Goal: Find contact information: Find contact information

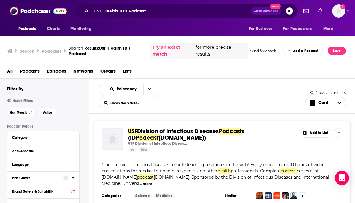
scroll to position [18, 0]
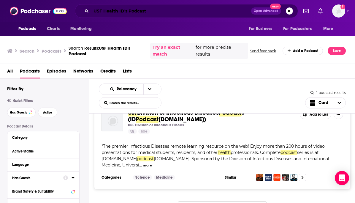
click at [149, 10] on input "USF Health ID's Podcast" at bounding box center [171, 10] width 160 height 9
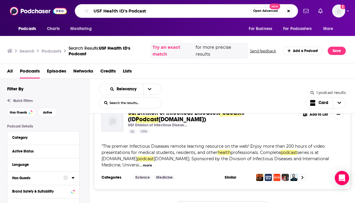
click at [149, 10] on input "USF Health ID's Podcast" at bounding box center [170, 10] width 159 height 9
type input "How to save a planet"
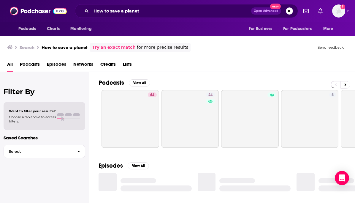
click at [38, 66] on span "Podcasts" at bounding box center [30, 65] width 20 height 12
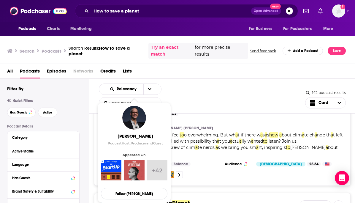
scroll to position [0, 0]
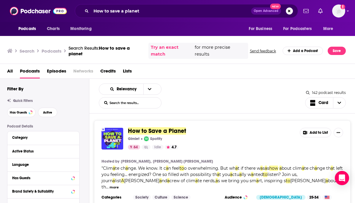
click at [172, 133] on span "How to Save a Planet" at bounding box center [157, 130] width 58 height 7
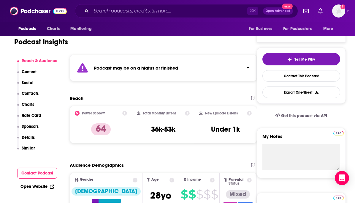
scroll to position [118, 0]
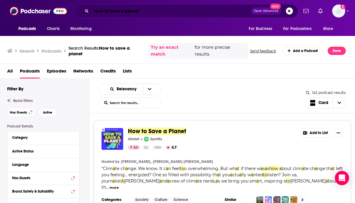
click at [122, 7] on input "How to save a planet" at bounding box center [171, 10] width 160 height 9
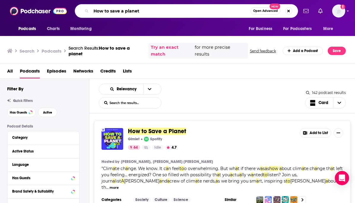
click at [122, 7] on input "How to save a planet" at bounding box center [170, 10] width 159 height 9
paste input "Outrage + Optimism"
type input "Outrage + Optimism"
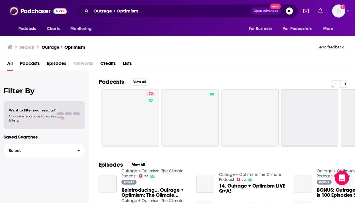
click at [38, 66] on span "Podcasts" at bounding box center [30, 64] width 20 height 12
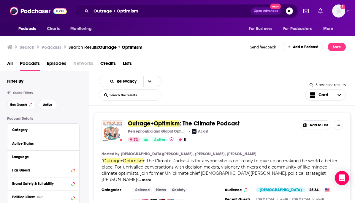
click at [118, 128] on img "Outrage + Optimism: The Climate Podcast" at bounding box center [112, 131] width 22 height 22
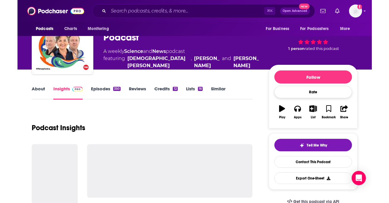
scroll to position [29, 0]
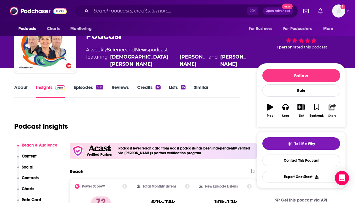
click at [328, 112] on button "Share" at bounding box center [331, 110] width 15 height 21
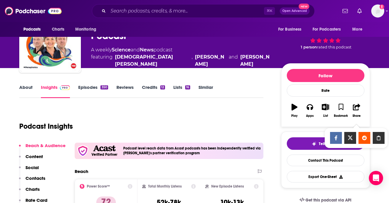
click at [354, 139] on icon "Show Share dropdown" at bounding box center [379, 137] width 12 height 5
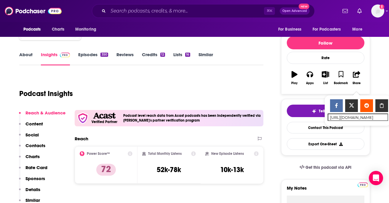
scroll to position [63, 0]
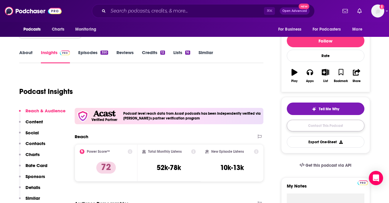
click at [302, 123] on link "Contact This Podcast" at bounding box center [326, 126] width 78 height 12
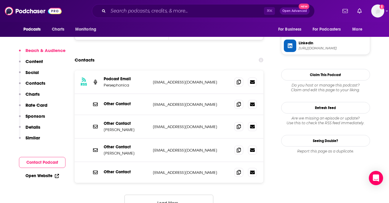
scroll to position [624, 0]
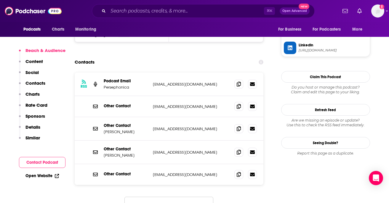
click at [187, 196] on button "Load More..." at bounding box center [169, 204] width 89 height 16
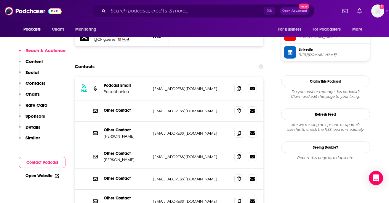
scroll to position [619, 0]
click at [240, 86] on icon at bounding box center [239, 88] width 4 height 5
click at [168, 61] on section "Contacts RSS Podcast Email Persephonica info+6781112bec40818e0b501b6a@mg-eu.aca…" at bounding box center [169, 164] width 189 height 206
click at [239, 108] on icon at bounding box center [239, 110] width 4 height 5
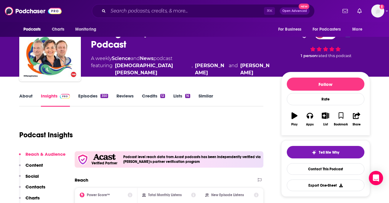
scroll to position [0, 0]
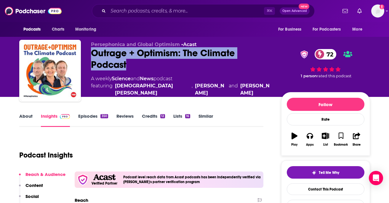
drag, startPoint x: 91, startPoint y: 53, endPoint x: 136, endPoint y: 63, distance: 45.3
click at [136, 64] on div "Persephonica and Global Optimism • Acast Outrage + Optimism: The Climate Podcas…" at bounding box center [194, 72] width 351 height 64
copy h2 "Outrage + Optimism: The Climate Podcast"
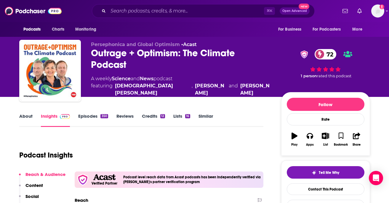
click at [154, 12] on input "Search podcasts, credits, & more..." at bounding box center [186, 10] width 156 height 9
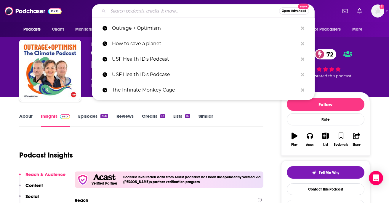
paste input "Sustainababble"
type input "Sustainababble"
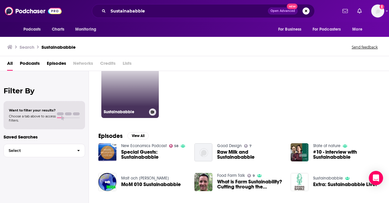
scroll to position [37, 0]
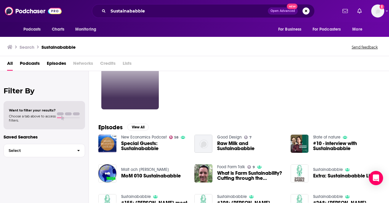
click at [133, 90] on link at bounding box center [130, 81] width 58 height 58
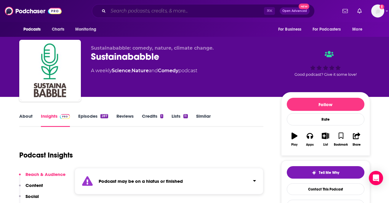
click at [157, 7] on input "Search podcasts, credits, & more..." at bounding box center [186, 10] width 156 height 9
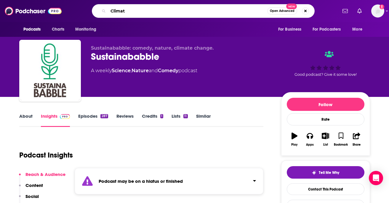
type input "Climate"
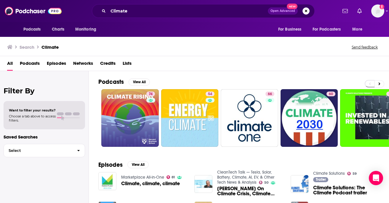
click at [40, 63] on div "All Podcasts Episodes Networks Credits Lists" at bounding box center [196, 64] width 378 height 12
click at [33, 61] on span "Podcasts" at bounding box center [30, 64] width 20 height 12
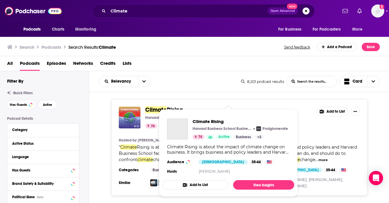
click at [169, 109] on span "Climate Rising Harvard Business School Business & Environment Initiative Podglo…" at bounding box center [229, 152] width 132 height 87
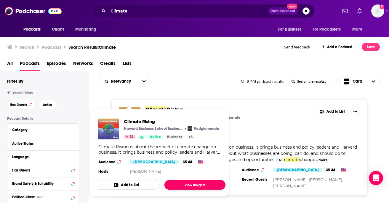
click at [199, 187] on link "View Insights" at bounding box center [195, 184] width 61 height 9
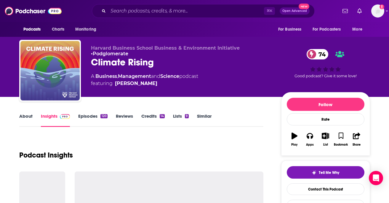
scroll to position [2, 0]
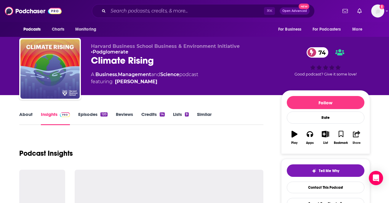
click at [354, 132] on icon "button" at bounding box center [356, 133] width 7 height 7
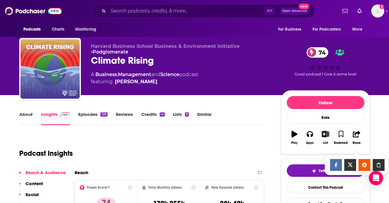
click at [354, 166] on ul "Show Share dropdown" at bounding box center [356, 164] width 57 height 13
click at [354, 163] on icon "Show Share dropdown" at bounding box center [379, 164] width 12 height 5
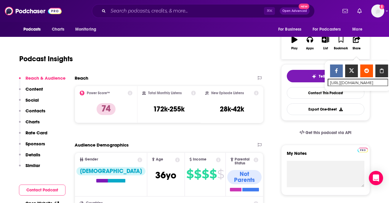
scroll to position [95, 0]
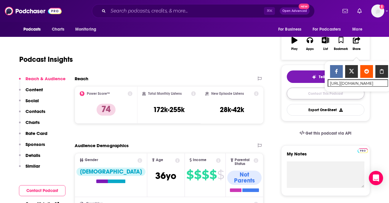
click at [295, 90] on link "Contact This Podcast" at bounding box center [326, 93] width 78 height 12
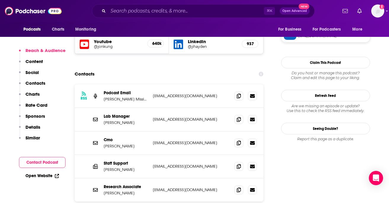
scroll to position [531, 0]
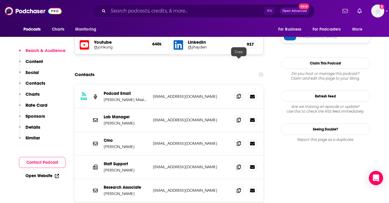
click at [239, 94] on icon at bounding box center [239, 96] width 4 height 5
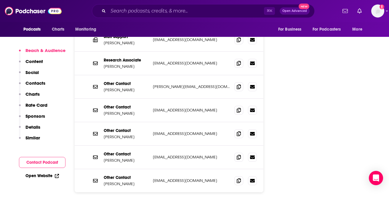
scroll to position [659, 0]
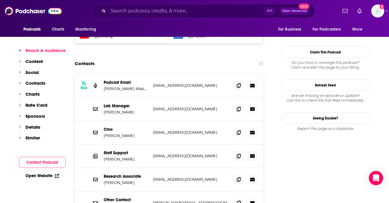
scroll to position [540, 0]
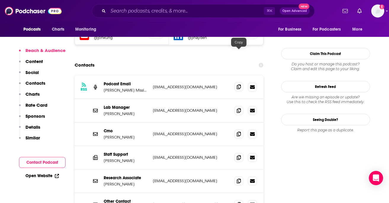
click at [237, 84] on icon at bounding box center [239, 86] width 4 height 5
drag, startPoint x: 104, startPoint y: 55, endPoint x: 133, endPoint y: 55, distance: 29.4
click at [133, 87] on p "Micheaux Mission" at bounding box center [126, 89] width 44 height 5
drag, startPoint x: 140, startPoint y: 55, endPoint x: 105, endPoint y: 56, distance: 35.6
click at [105, 87] on p "Micheaux Mission" at bounding box center [126, 89] width 44 height 5
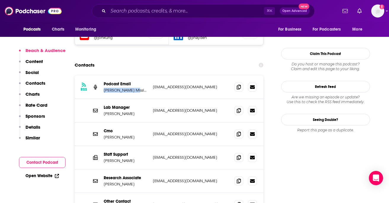
copy p "Micheaux Mission"
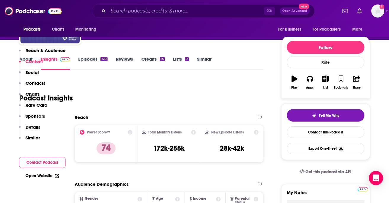
scroll to position [0, 0]
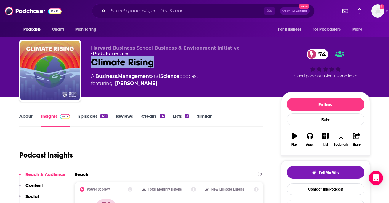
drag, startPoint x: 93, startPoint y: 62, endPoint x: 155, endPoint y: 66, distance: 61.8
click at [155, 66] on div "Climate Rising 74" at bounding box center [181, 62] width 181 height 12
copy h2 "Climate Rising"
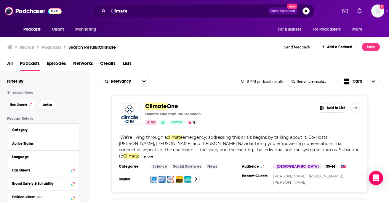
scroll to position [81, 0]
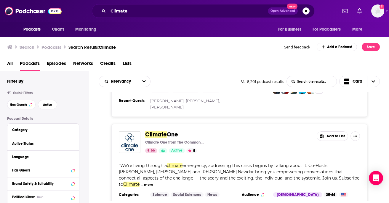
click at [148, 135] on span "Climate" at bounding box center [156, 133] width 22 height 7
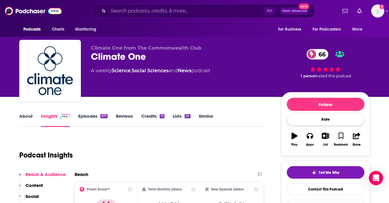
scroll to position [32, 0]
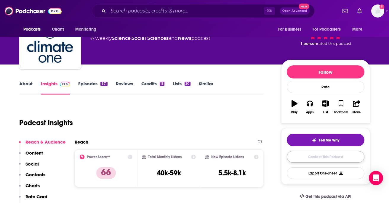
click at [312, 158] on link "Contact This Podcast" at bounding box center [326, 157] width 78 height 12
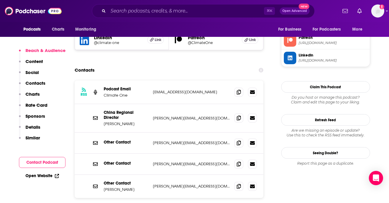
scroll to position [576, 0]
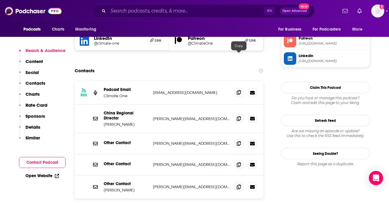
click at [239, 90] on icon at bounding box center [239, 92] width 4 height 5
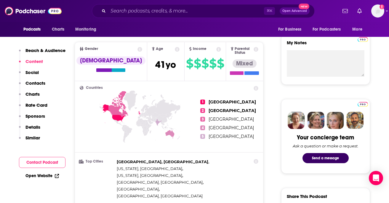
scroll to position [81, 0]
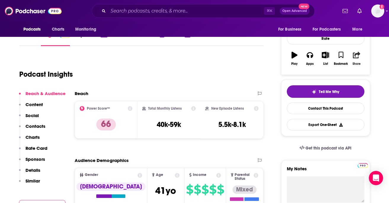
click at [354, 62] on div "Share" at bounding box center [357, 64] width 8 height 4
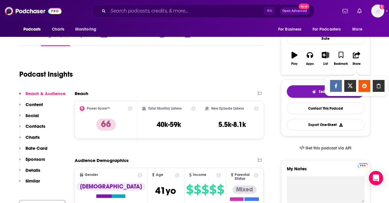
click at [354, 85] on icon "Show Share dropdown" at bounding box center [379, 85] width 12 height 5
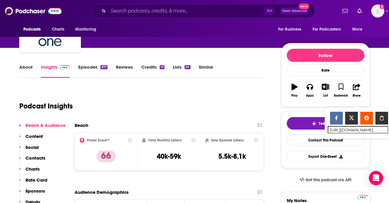
scroll to position [58, 0]
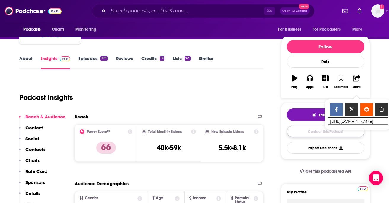
click at [306, 137] on link "Contact This Podcast" at bounding box center [326, 131] width 78 height 12
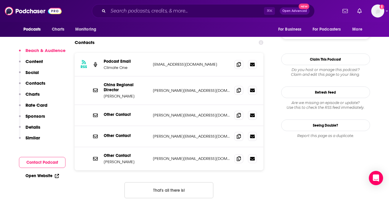
scroll to position [564, 0]
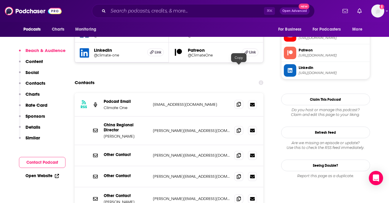
click at [240, 100] on span at bounding box center [239, 104] width 9 height 9
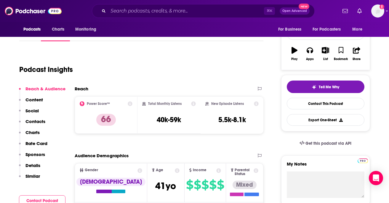
scroll to position [0, 0]
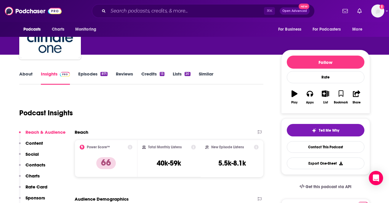
scroll to position [52, 0]
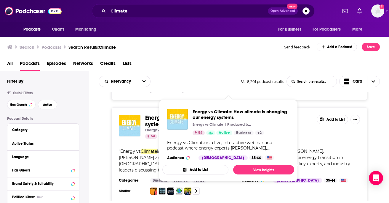
scroll to position [270, 0]
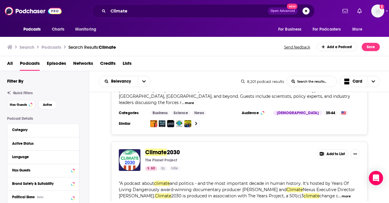
click at [156, 148] on span "Climate" at bounding box center [156, 151] width 22 height 7
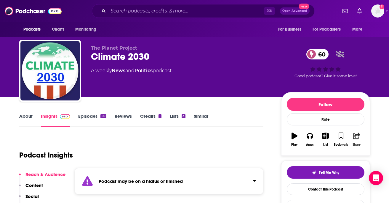
click at [354, 141] on button "Share" at bounding box center [356, 138] width 15 height 21
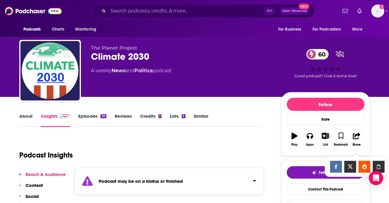
click at [354, 163] on div "Show Share dropdown" at bounding box center [379, 166] width 12 height 12
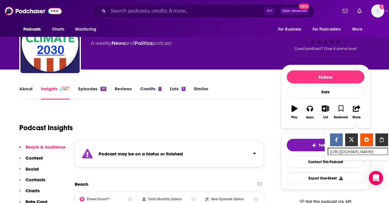
scroll to position [28, 0]
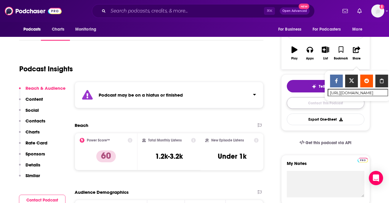
click at [314, 106] on link "Contact This Podcast" at bounding box center [326, 103] width 78 height 12
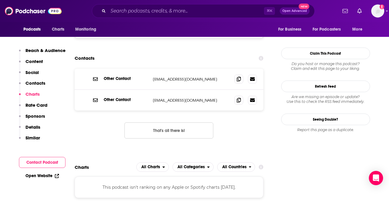
scroll to position [561, 0]
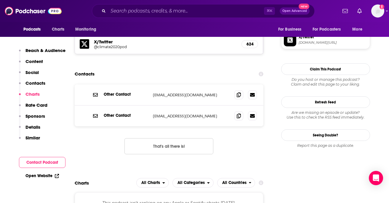
click at [192, 138] on button "That's all there is!" at bounding box center [169, 146] width 89 height 16
click at [238, 111] on span at bounding box center [239, 115] width 9 height 9
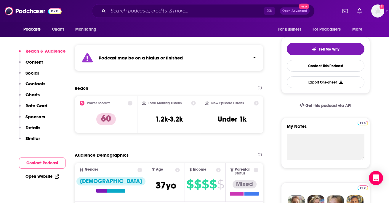
scroll to position [0, 0]
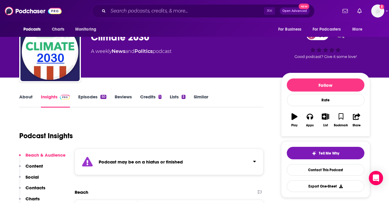
scroll to position [26, 0]
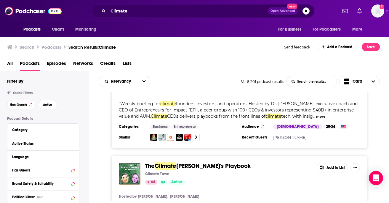
scroll to position [644, 0]
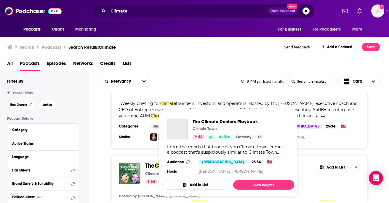
click at [156, 162] on span "Climate" at bounding box center [166, 165] width 22 height 7
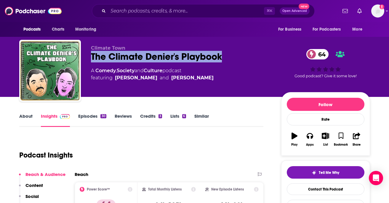
drag, startPoint x: 93, startPoint y: 53, endPoint x: 230, endPoint y: 59, distance: 136.8
click at [230, 59] on div "The Climate Denier's Playbook 64" at bounding box center [181, 57] width 181 height 12
copy h2 "The Climate Denier's Playbook"
click at [354, 142] on button "Share" at bounding box center [356, 138] width 15 height 21
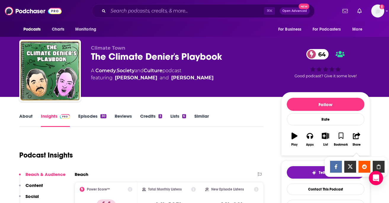
click at [354, 164] on icon "Show Share dropdown" at bounding box center [379, 166] width 12 height 5
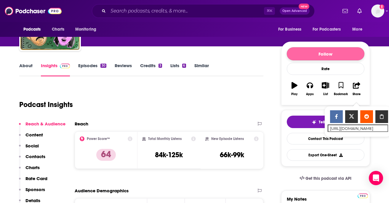
scroll to position [52, 0]
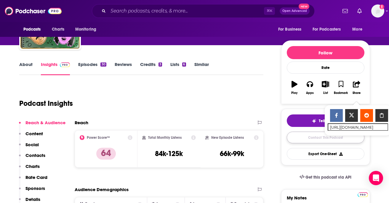
click at [304, 134] on link "Contact This Podcast" at bounding box center [326, 137] width 78 height 12
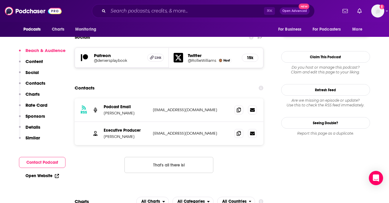
scroll to position [518, 0]
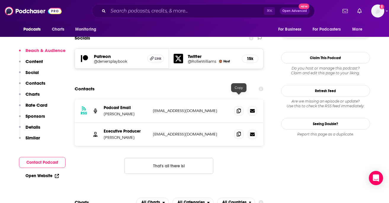
click at [236, 129] on span at bounding box center [239, 133] width 9 height 9
drag, startPoint x: 101, startPoint y: 101, endPoint x: 135, endPoint y: 100, distance: 33.5
click at [135, 122] on div "Executive Producer Benjamin Boult contact@benjaminboult.com contact@benjaminbou…" at bounding box center [169, 133] width 189 height 23
copy p "Benjamin Boult"
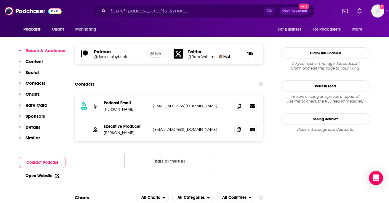
scroll to position [534, 0]
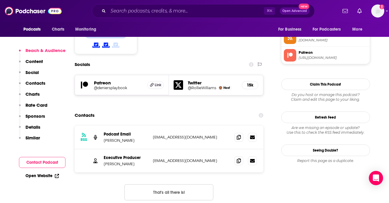
scroll to position [491, 0]
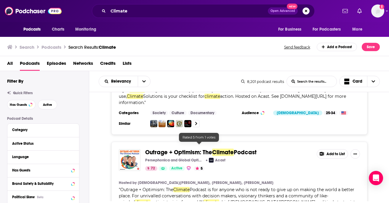
scroll to position [475, 0]
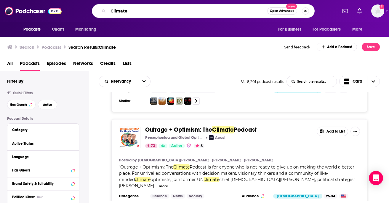
click at [152, 12] on input "Climate" at bounding box center [187, 10] width 159 height 9
type input "Climate change"
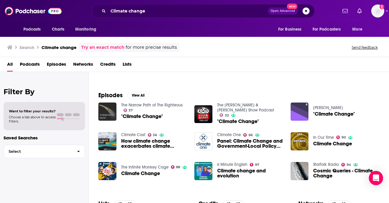
scroll to position [108, 0]
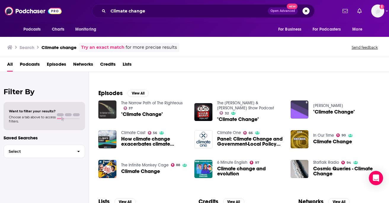
click at [39, 69] on span "Podcasts" at bounding box center [30, 65] width 20 height 12
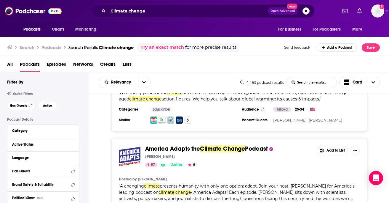
scroll to position [240, 0]
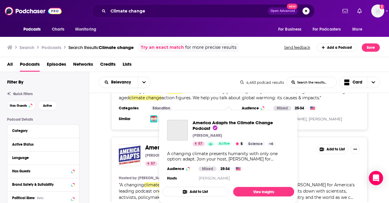
click at [169, 148] on div "America Adapts the Climate Change Podcast Doug Parsons 57 Active 5 Science + 6 …" at bounding box center [229, 151] width 132 height 72
click at [135, 154] on img "America Adapts the Climate Change Podcast" at bounding box center [130, 155] width 22 height 22
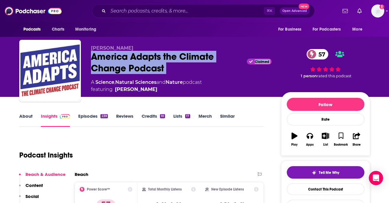
drag, startPoint x: 93, startPoint y: 53, endPoint x: 170, endPoint y: 77, distance: 80.4
click at [170, 77] on div "Doug Parsons America Adapts the Climate Change Podcast Claimed 57 A Science , N…" at bounding box center [181, 69] width 181 height 48
copy div "America Adapts the Climate Change Podcast Claimed 57"
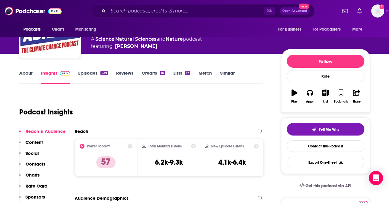
scroll to position [39, 0]
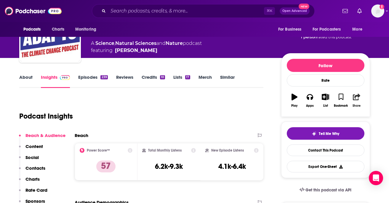
click at [354, 99] on icon "button" at bounding box center [356, 96] width 7 height 7
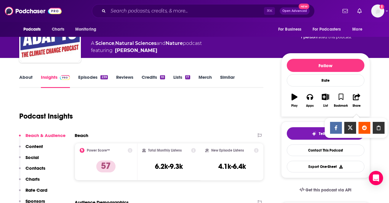
click at [354, 123] on ul "Show Share dropdown" at bounding box center [356, 127] width 57 height 13
click at [354, 123] on div "Show Share dropdown" at bounding box center [379, 128] width 12 height 12
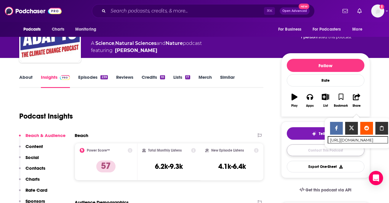
click at [301, 151] on link "Contact This Podcast" at bounding box center [326, 150] width 78 height 12
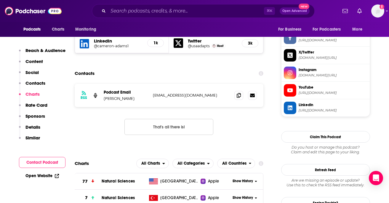
scroll to position [559, 0]
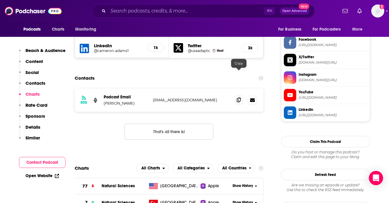
click at [239, 97] on icon at bounding box center [239, 99] width 4 height 5
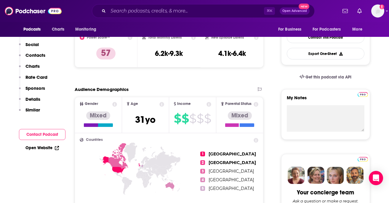
scroll to position [47, 0]
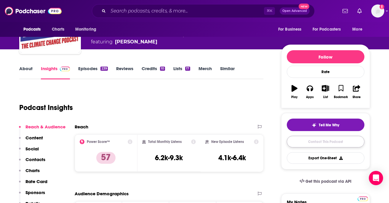
click at [336, 137] on link "Contact This Podcast" at bounding box center [326, 142] width 78 height 12
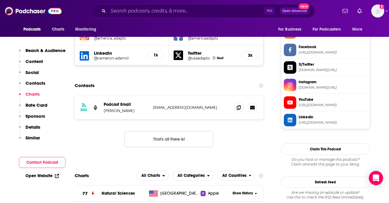
scroll to position [537, 0]
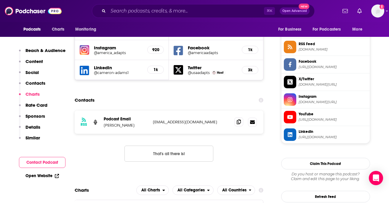
click at [239, 119] on icon at bounding box center [239, 121] width 4 height 5
drag, startPoint x: 104, startPoint y: 98, endPoint x: 136, endPoint y: 98, distance: 32.3
click at [136, 122] on p "Doug Parsons" at bounding box center [126, 124] width 44 height 5
copy p "Doug Parsons"
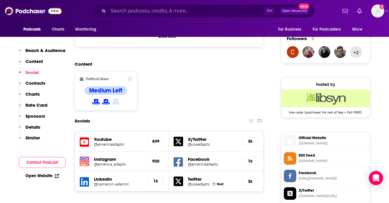
scroll to position [410, 0]
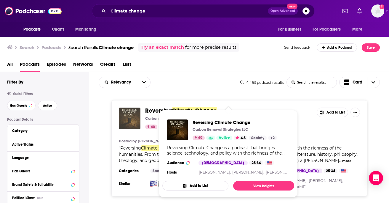
click at [132, 117] on img "Reversing Climate Change" at bounding box center [130, 118] width 22 height 22
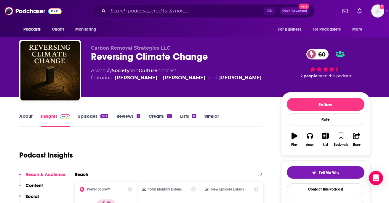
drag, startPoint x: 90, startPoint y: 58, endPoint x: 246, endPoint y: 70, distance: 156.1
click at [246, 70] on div "Carbon Removal Strategies LLC Reversing Climate Change 60 A weekly Society and …" at bounding box center [194, 72] width 351 height 64
click at [246, 70] on div "A weekly Society and Culture podcast featuring Ross Kenyon , Christophe Jospe a…" at bounding box center [176, 74] width 171 height 14
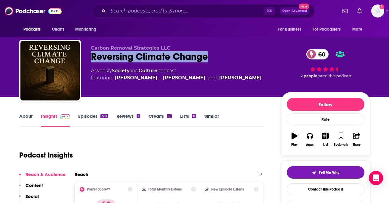
drag, startPoint x: 212, startPoint y: 57, endPoint x: 93, endPoint y: 58, distance: 119.5
click at [93, 58] on div "Reversing Climate Change 60" at bounding box center [181, 57] width 181 height 12
copy h2 "Reversing Climate Change"
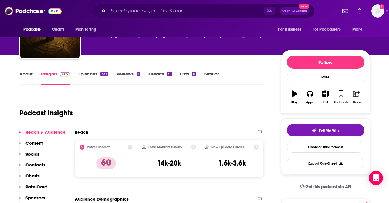
click at [353, 93] on button "Share" at bounding box center [356, 96] width 15 height 21
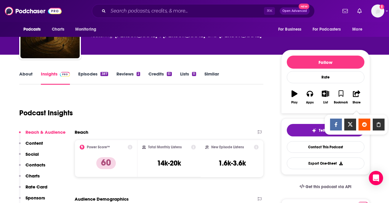
click at [354, 121] on div "Show Share dropdown" at bounding box center [379, 124] width 12 height 12
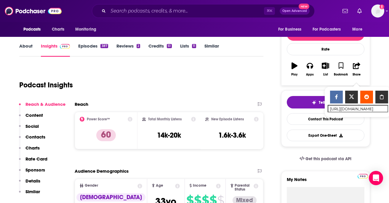
scroll to position [72, 0]
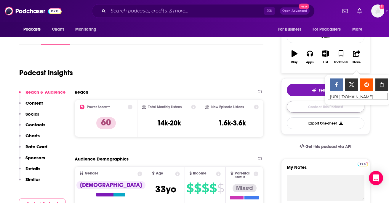
click at [302, 107] on link "Contact This Podcast" at bounding box center [326, 107] width 78 height 12
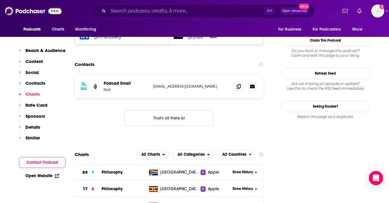
scroll to position [526, 0]
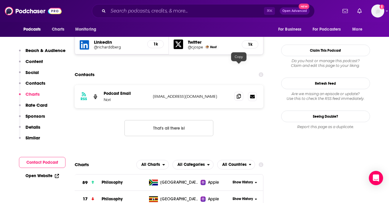
click at [242, 92] on span at bounding box center [239, 96] width 9 height 9
click at [236, 92] on span at bounding box center [239, 96] width 9 height 9
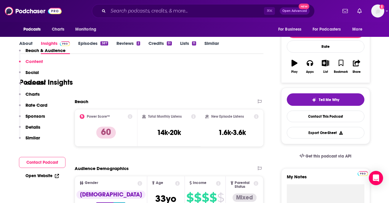
scroll to position [0, 0]
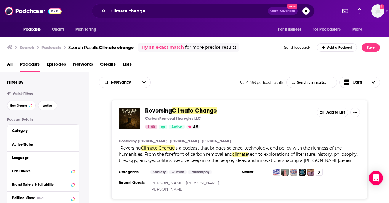
click at [15, 64] on div "All Podcasts Episodes Networks Credits Lists" at bounding box center [196, 65] width 378 height 12
click at [11, 65] on span "All" at bounding box center [10, 65] width 6 height 12
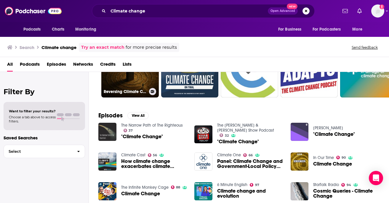
scroll to position [109, 0]
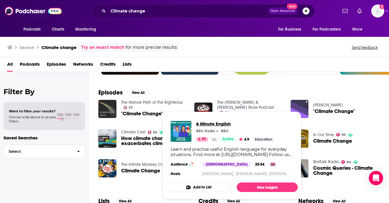
click at [209, 124] on span "6 Minute English" at bounding box center [235, 124] width 79 height 6
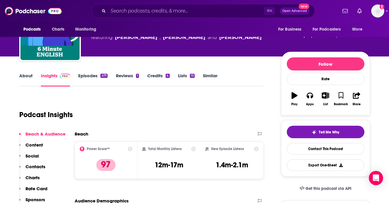
scroll to position [41, 0]
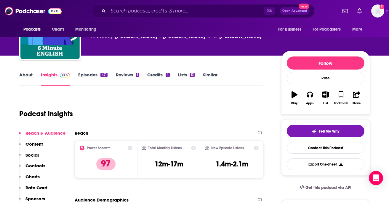
click at [100, 79] on link "Episodes 471" at bounding box center [92, 79] width 29 height 14
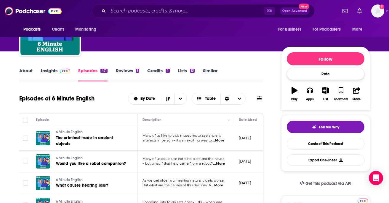
scroll to position [51, 0]
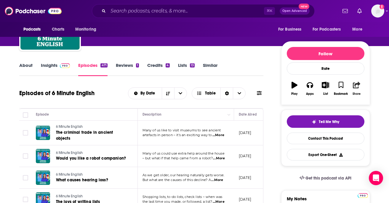
click at [354, 89] on button "Share" at bounding box center [356, 88] width 15 height 21
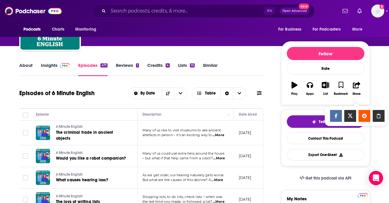
click at [354, 106] on span "https://www.podchaser.com/podcasts/6-minute-english-26811 Copy Link" at bounding box center [356, 116] width 63 height 20
click at [354, 122] on input "https://www.podchaser.com/podcasts/6-minute-english-26811" at bounding box center [356, 122] width 57 height 1
click at [354, 116] on icon "Show Share dropdown" at bounding box center [379, 115] width 12 height 5
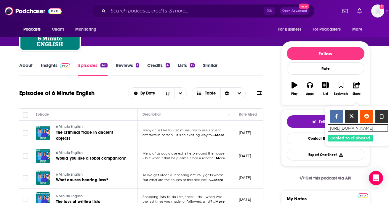
scroll to position [0, 0]
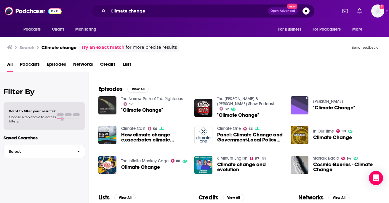
scroll to position [112, 0]
click at [324, 160] on link "StarTalk Radio" at bounding box center [326, 157] width 26 height 5
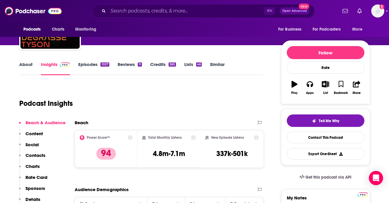
scroll to position [75, 0]
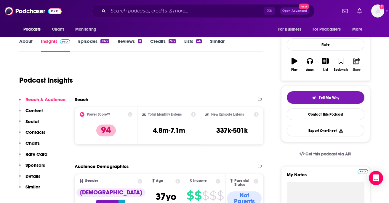
click at [351, 68] on button "Share" at bounding box center [356, 64] width 15 height 21
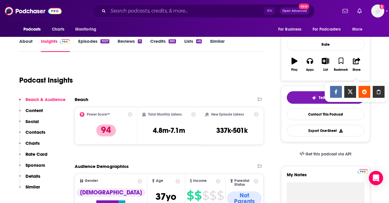
click at [354, 91] on icon "Show Share dropdown" at bounding box center [379, 91] width 12 height 5
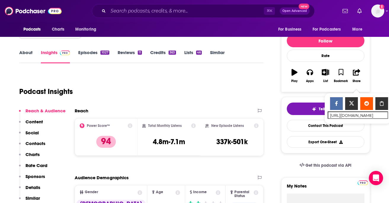
scroll to position [76, 0]
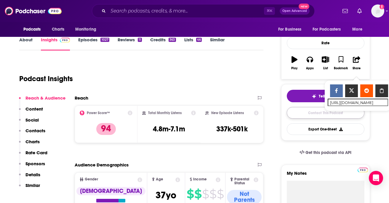
click at [300, 118] on link "Contact This Podcast" at bounding box center [326, 113] width 78 height 12
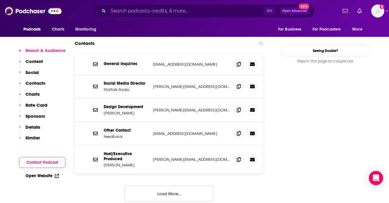
scroll to position [664, 0]
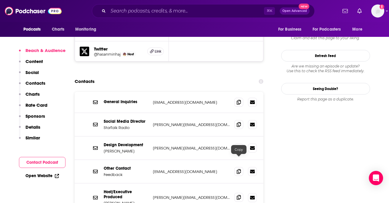
click at [237, 192] on span at bounding box center [239, 196] width 9 height 9
click at [113, 200] on p "Neil deGrasse Tyson" at bounding box center [126, 202] width 44 height 5
drag, startPoint x: 104, startPoint y: 165, endPoint x: 141, endPoint y: 167, distance: 36.8
click at [141, 200] on p "Neil deGrasse Tyson" at bounding box center [126, 202] width 44 height 5
copy p "Neil deGrasse Tyson"
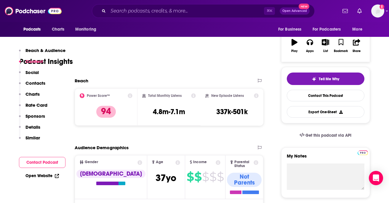
scroll to position [0, 0]
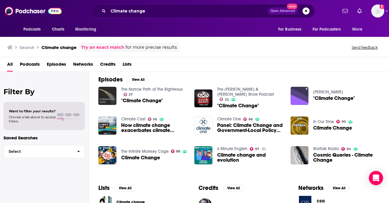
scroll to position [122, 0]
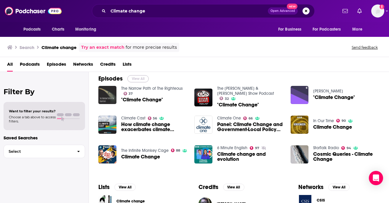
click at [142, 76] on button "View All" at bounding box center [138, 78] width 21 height 7
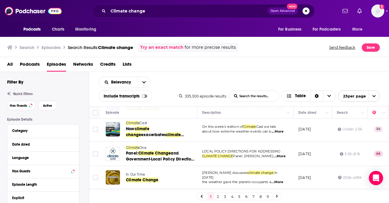
scroll to position [70, 0]
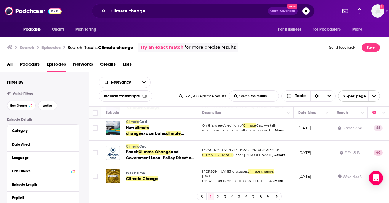
click at [138, 170] on div "Podcasts Charts Monitoring Climate change Open Advanced New For Business For Po…" at bounding box center [194, 101] width 389 height 203
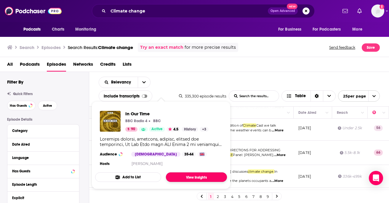
click at [184, 177] on link "View Insights" at bounding box center [196, 176] width 61 height 9
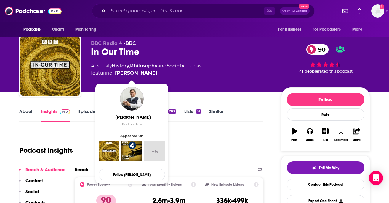
scroll to position [27, 0]
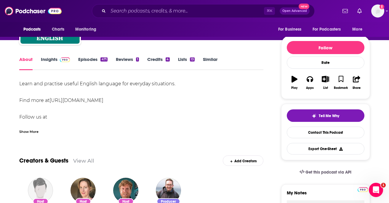
scroll to position [31, 0]
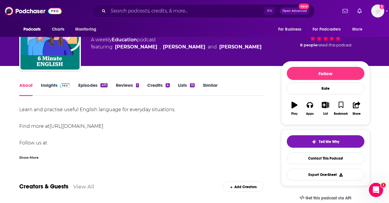
click at [59, 87] on span at bounding box center [64, 85] width 13 height 6
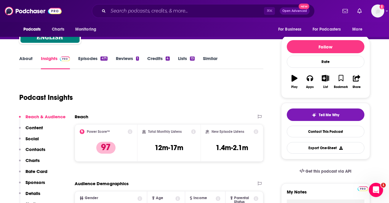
scroll to position [99, 0]
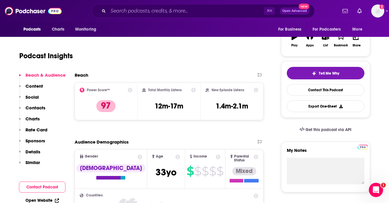
click at [305, 96] on div "Tell Me Why Contact This Podcast Export One-Sheet" at bounding box center [326, 89] width 78 height 45
click at [305, 92] on link "Contact This Podcast" at bounding box center [326, 90] width 78 height 12
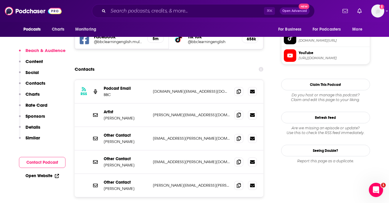
scroll to position [553, 0]
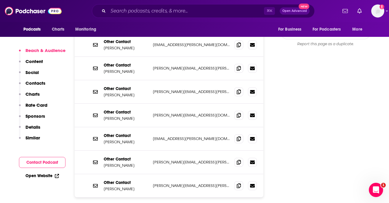
scroll to position [684, 0]
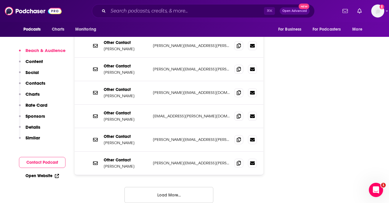
click at [184, 187] on button "Load More..." at bounding box center [169, 195] width 89 height 16
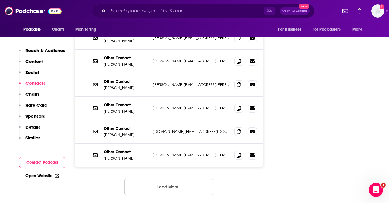
scroll to position [814, 0]
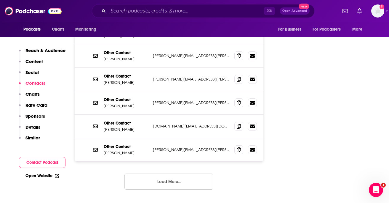
click at [184, 173] on button "Load More..." at bounding box center [169, 181] width 89 height 16
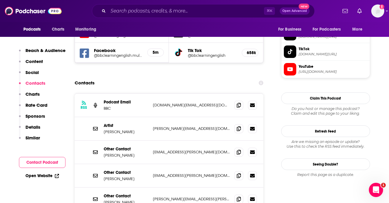
scroll to position [530, 0]
click at [238, 101] on span at bounding box center [239, 105] width 9 height 9
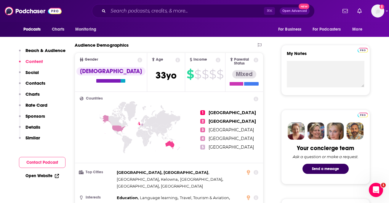
scroll to position [165, 0]
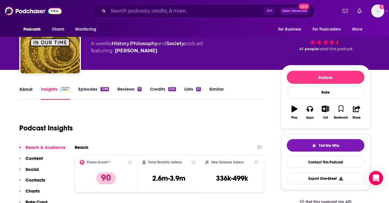
click at [36, 87] on div "About" at bounding box center [30, 93] width 22 height 14
click at [23, 92] on link "About" at bounding box center [25, 93] width 13 height 14
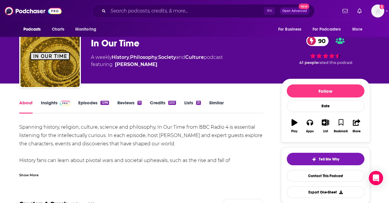
scroll to position [16, 0]
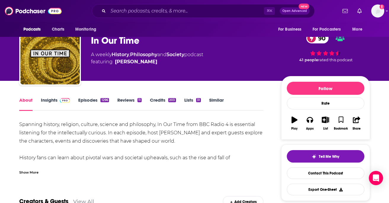
click at [47, 102] on link "Insights" at bounding box center [55, 104] width 29 height 14
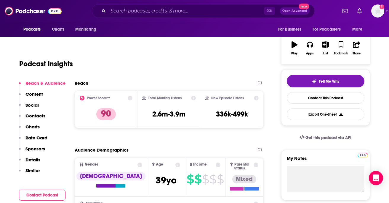
scroll to position [91, 0]
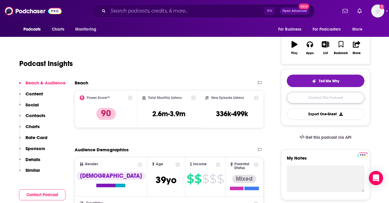
click at [311, 99] on link "Contact This Podcast" at bounding box center [326, 98] width 78 height 12
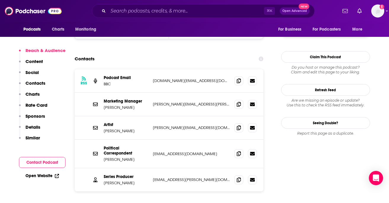
scroll to position [554, 0]
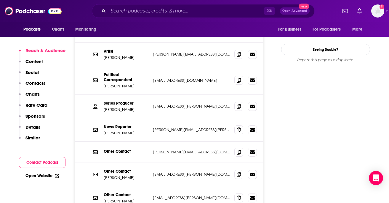
scroll to position [605, 0]
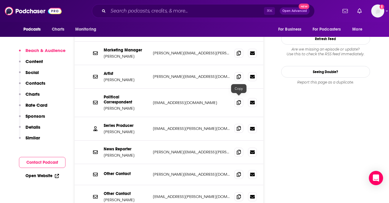
click at [238, 126] on icon at bounding box center [239, 128] width 4 height 5
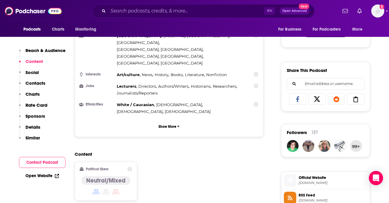
scroll to position [322, 0]
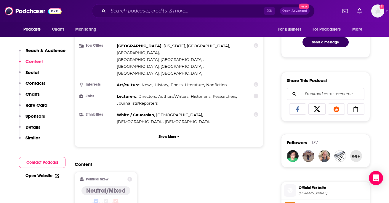
click at [360, 113] on div at bounding box center [356, 109] width 17 height 11
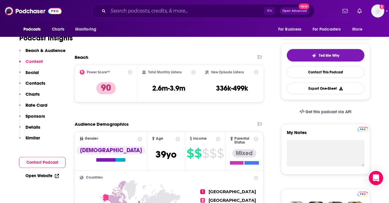
scroll to position [0, 0]
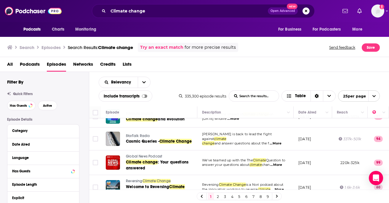
scroll to position [181, 0]
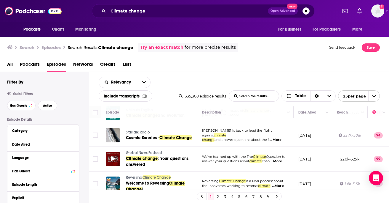
click at [118, 155] on div at bounding box center [113, 159] width 14 height 14
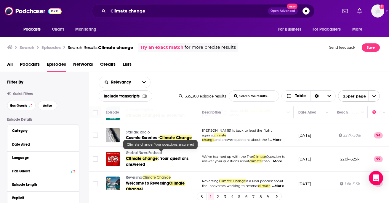
click at [138, 156] on span "Climate change" at bounding box center [142, 158] width 32 height 5
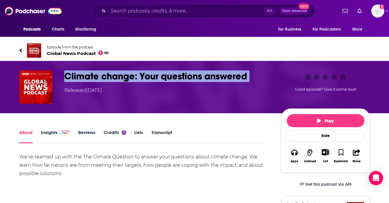
drag, startPoint x: 60, startPoint y: 72, endPoint x: 254, endPoint y: 86, distance: 195.4
click at [255, 86] on div "Climate change: Your questions answered Released Sunday, 10th November 2024 Goo…" at bounding box center [194, 86] width 351 height 33
copy h1 "Climate change: Your questions answered"
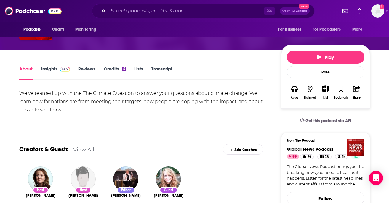
scroll to position [63, 0]
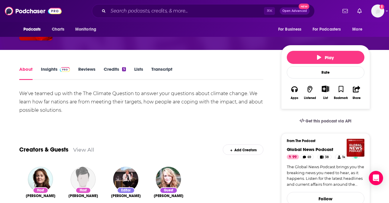
click at [56, 73] on link "Insights" at bounding box center [55, 73] width 29 height 14
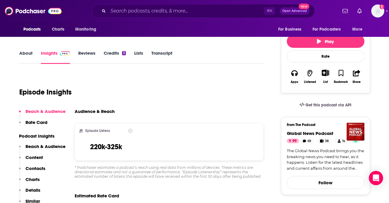
scroll to position [79, 0]
click at [354, 79] on button "Share" at bounding box center [356, 76] width 15 height 22
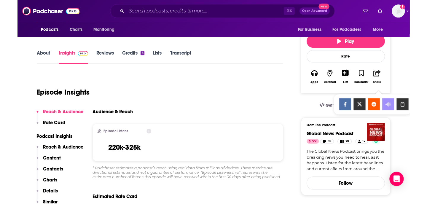
scroll to position [79, 0]
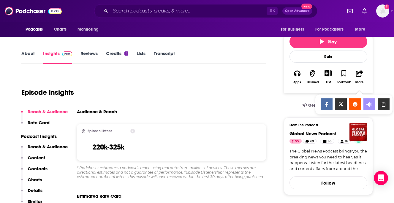
click at [379, 102] on icon "Show Share dropdown" at bounding box center [383, 104] width 12 height 5
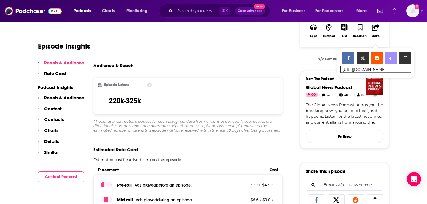
scroll to position [175, 0]
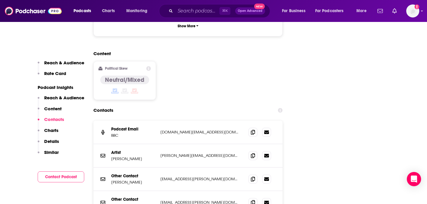
scroll to position [676, 0]
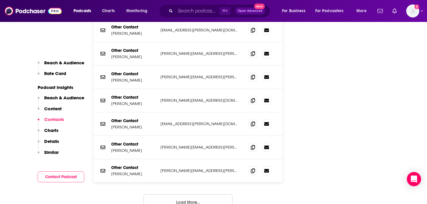
scroll to position [820, 0]
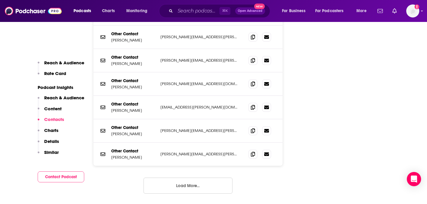
click at [189, 178] on button "Load More..." at bounding box center [188, 186] width 89 height 16
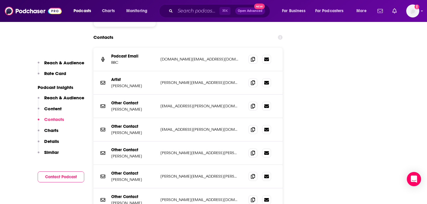
scroll to position [678, 0]
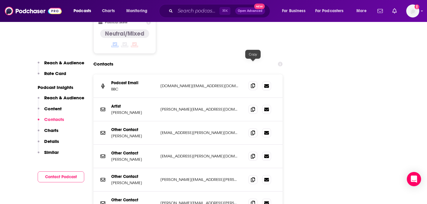
click at [249, 81] on span at bounding box center [253, 85] width 9 height 9
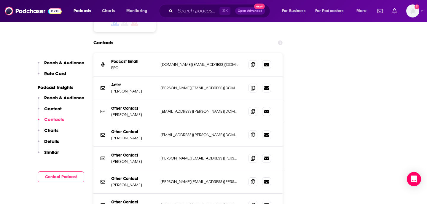
scroll to position [700, 0]
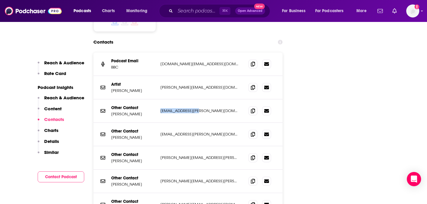
drag, startPoint x: 160, startPoint y: 91, endPoint x: 208, endPoint y: 91, distance: 48.9
click at [208, 99] on div "Other Contact Guy Lynn guy.lynn@bbc.co.uk guy.lynn@bbc.co.uk" at bounding box center [187, 110] width 189 height 23
copy p "guy.lynn@bbc.co.uk"
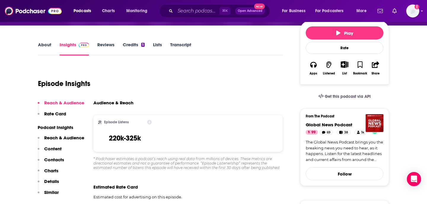
scroll to position [0, 0]
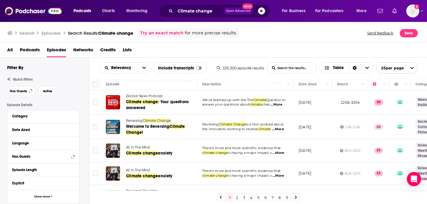
scroll to position [212, 0]
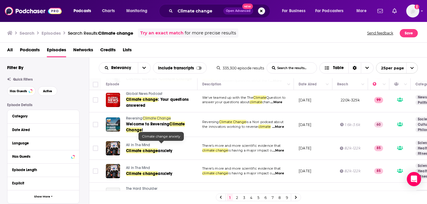
click at [157, 148] on span "Climate change" at bounding box center [142, 150] width 32 height 5
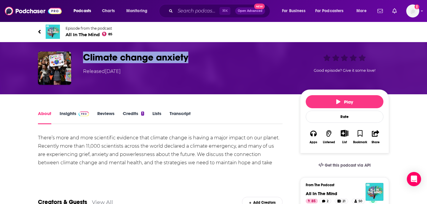
drag, startPoint x: 82, startPoint y: 56, endPoint x: 220, endPoint y: 58, distance: 137.6
click at [220, 58] on div "Climate change anxiety Released Sunday, 1st December 2019 Good episode? Give it…" at bounding box center [213, 68] width 351 height 33
copy h1 "Climate change anxiety"
click at [79, 116] on img at bounding box center [84, 114] width 10 height 5
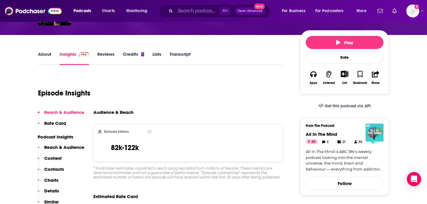
scroll to position [34, 0]
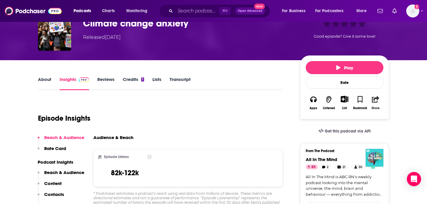
click at [375, 105] on button "Share" at bounding box center [375, 103] width 15 height 22
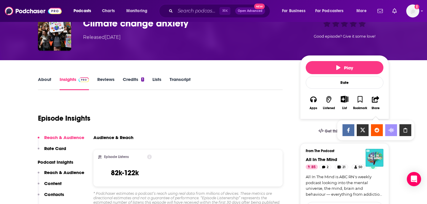
click at [389, 135] on ul "Show Share dropdown" at bounding box center [375, 129] width 71 height 13
click at [389, 135] on div "Show Share dropdown" at bounding box center [405, 130] width 12 height 12
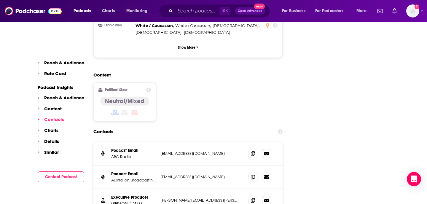
scroll to position [668, 0]
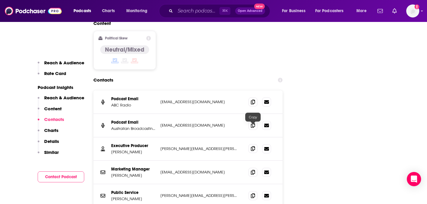
click at [249, 144] on span at bounding box center [253, 148] width 9 height 9
click at [252, 123] on icon at bounding box center [253, 125] width 4 height 5
click at [141, 90] on div "Podcast Email ABC Radio info+6150b53f3ec8840014f76203@mg.pippa.io info+6150b53f…" at bounding box center [187, 101] width 189 height 23
click at [114, 137] on div "Executive Producer Richard Griffiths griffiths.richard@abc.net.au griffiths.ric…" at bounding box center [187, 148] width 189 height 23
drag, startPoint x: 112, startPoint y: 130, endPoint x: 139, endPoint y: 130, distance: 27.0
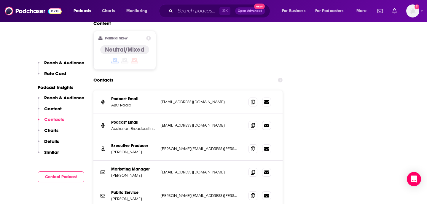
click at [139, 149] on p "Richard Griffiths" at bounding box center [133, 151] width 44 height 5
drag, startPoint x: 142, startPoint y: 130, endPoint x: 109, endPoint y: 130, distance: 32.6
click at [109, 137] on div "Executive Producer Richard Griffiths griffiths.richard@abc.net.au griffiths.ric…" at bounding box center [187, 148] width 189 height 23
copy p "Richard Griffiths"
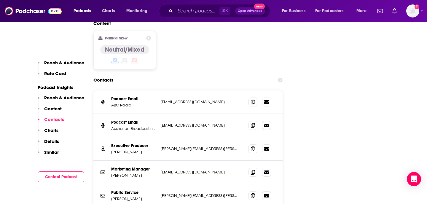
click at [179, 39] on div "Content Political Skew Neutral/Mixed" at bounding box center [187, 47] width 189 height 54
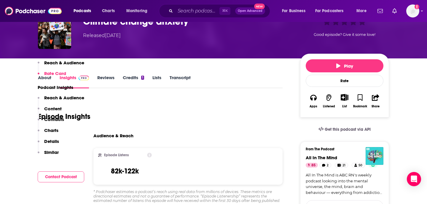
scroll to position [0, 0]
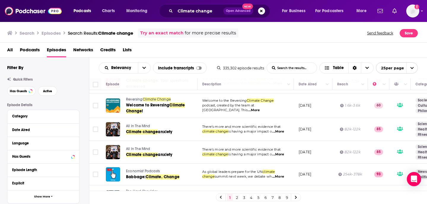
scroll to position [291, 0]
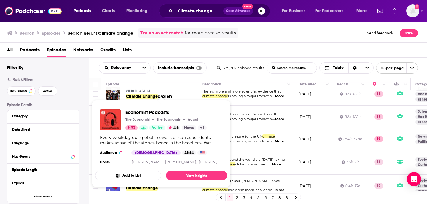
click at [142, 131] on div "Economist Podcasts The Economist The Economist Acast 93 Active 4.8 News + 1 Eve…" at bounding box center [161, 138] width 132 height 66
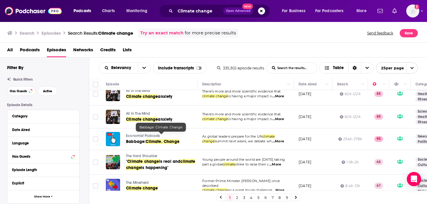
click at [144, 139] on span "Babbage:" at bounding box center [136, 141] width 20 height 5
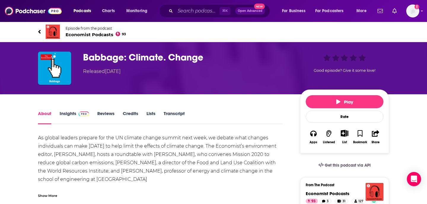
scroll to position [47, 0]
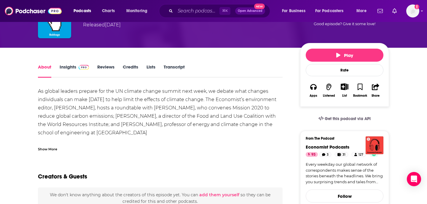
click at [382, 82] on div "Share" at bounding box center [375, 90] width 15 height 22
click at [377, 86] on icon "button" at bounding box center [375, 87] width 7 height 7
click at [389, 122] on div "Show Share dropdown" at bounding box center [405, 118] width 12 height 12
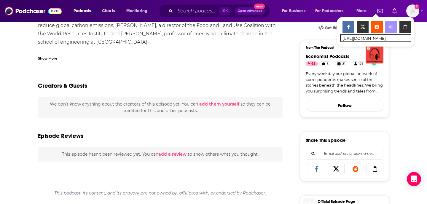
scroll to position [0, 0]
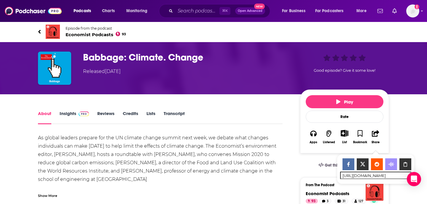
click at [88, 54] on h1 "Babbage: Climate. Change" at bounding box center [187, 58] width 208 height 12
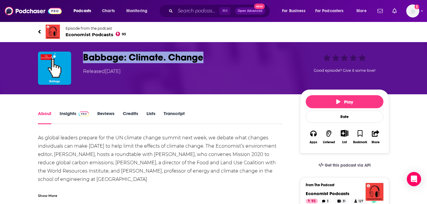
drag, startPoint x: 85, startPoint y: 55, endPoint x: 218, endPoint y: 57, distance: 132.6
click at [218, 57] on h1 "Babbage: Climate. Change" at bounding box center [187, 58] width 208 height 12
copy h1 "Babbage: Climate. Change"
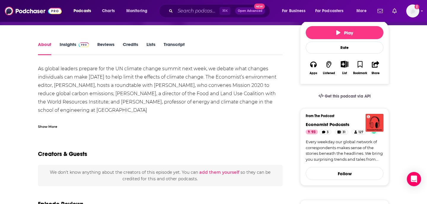
scroll to position [66, 0]
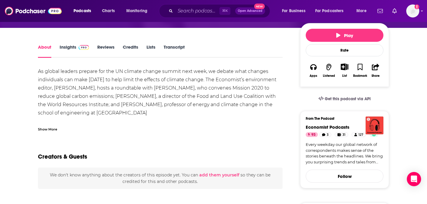
click at [70, 53] on link "Insights" at bounding box center [74, 51] width 29 height 14
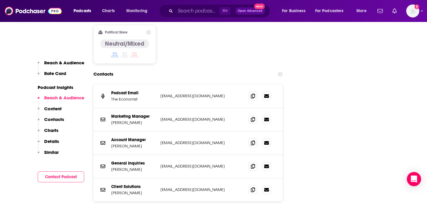
scroll to position [671, 0]
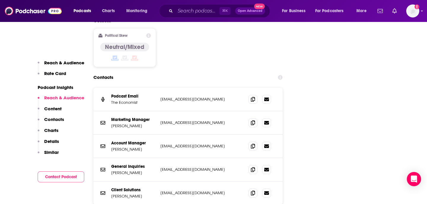
click at [194, 189] on div "Podcast Email The Economist podcasts@economist.com podcasts@economist.com Marke…" at bounding box center [187, 165] width 189 height 154
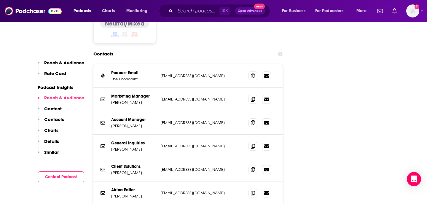
scroll to position [694, 0]
click at [244, 112] on div "Account Manager Laura Brody laurabrody@economist.com laurabrody@economist.com" at bounding box center [187, 123] width 189 height 23
click at [250, 118] on span at bounding box center [253, 122] width 9 height 9
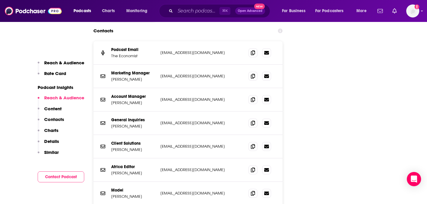
scroll to position [718, 0]
click at [257, 118] on span at bounding box center [253, 122] width 9 height 9
click at [254, 120] on icon at bounding box center [253, 122] width 4 height 5
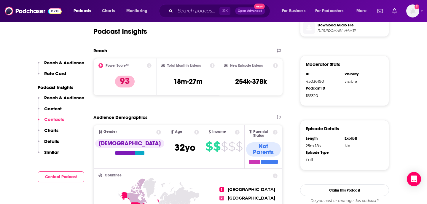
scroll to position [135, 0]
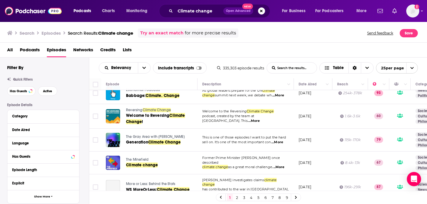
scroll to position [338, 0]
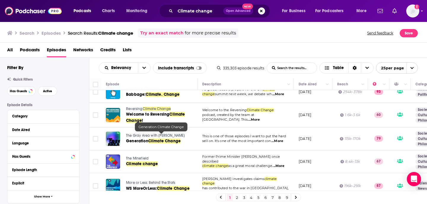
click at [132, 138] on span "Generation" at bounding box center [137, 140] width 22 height 5
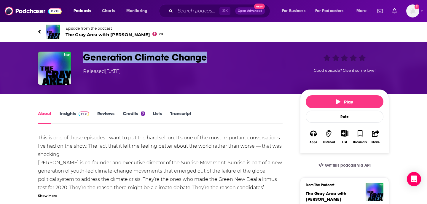
drag, startPoint x: 84, startPoint y: 60, endPoint x: 238, endPoint y: 60, distance: 154.2
click at [238, 60] on h1 "Generation Climate Change" at bounding box center [187, 58] width 208 height 12
copy h1 "Generation Climate Change"
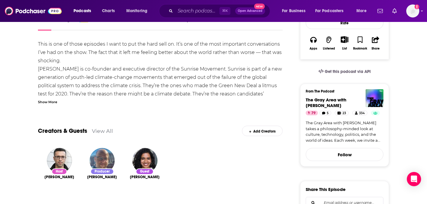
scroll to position [65, 0]
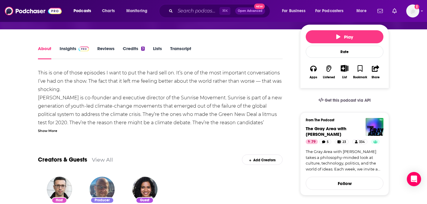
click at [73, 50] on link "Insights" at bounding box center [74, 53] width 29 height 14
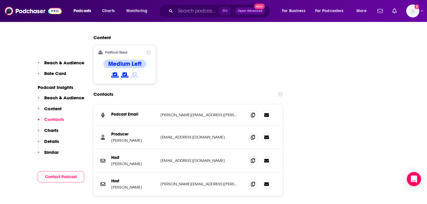
scroll to position [657, 0]
click at [250, 132] on span at bounding box center [253, 136] width 9 height 9
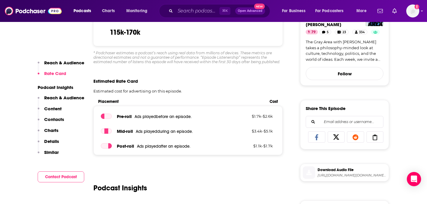
scroll to position [176, 0]
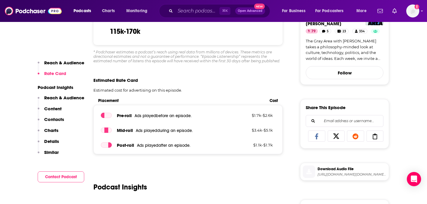
click at [369, 143] on input "https://www.podchaser.com/podcasts/the-gray-area-with-sean-illing-82327/episode…" at bounding box center [345, 142] width 78 height 1
click at [373, 141] on div at bounding box center [375, 136] width 17 height 11
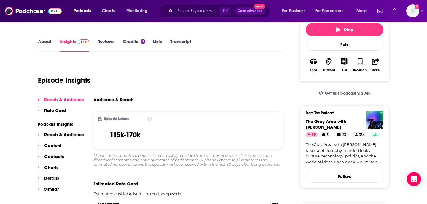
scroll to position [32, 0]
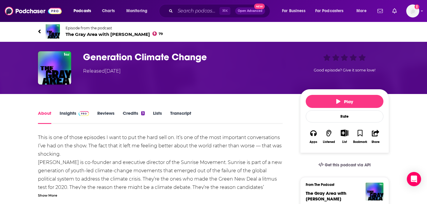
scroll to position [56, 0]
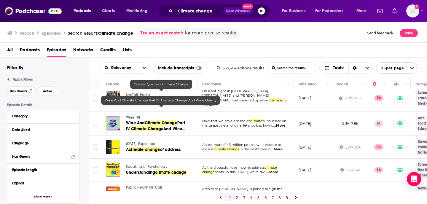
scroll to position [476, 0]
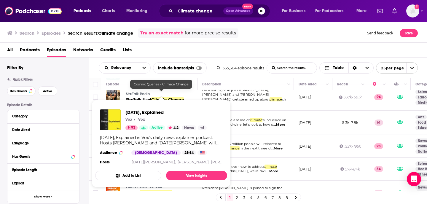
click at [128, 129] on link "93" at bounding box center [131, 127] width 12 height 5
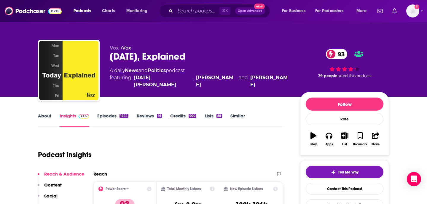
click at [51, 114] on link "About" at bounding box center [44, 120] width 13 height 14
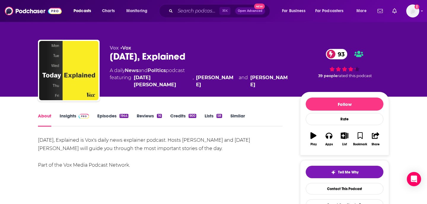
click at [68, 118] on link "Insights" at bounding box center [74, 120] width 29 height 14
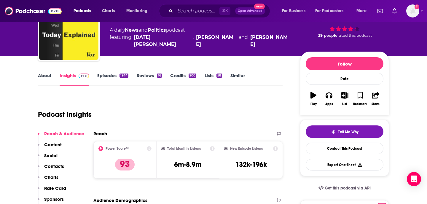
scroll to position [83, 0]
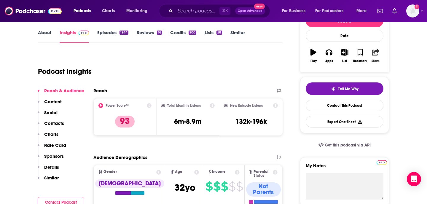
click at [375, 56] on button "Share" at bounding box center [375, 55] width 15 height 21
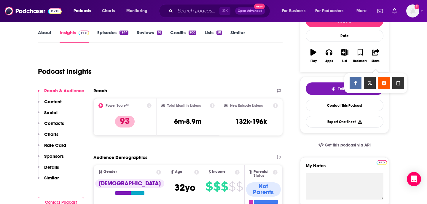
click at [389, 85] on icon "Show Share dropdown" at bounding box center [398, 83] width 12 height 5
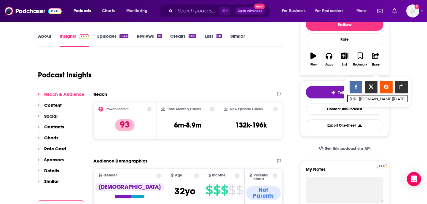
scroll to position [71, 0]
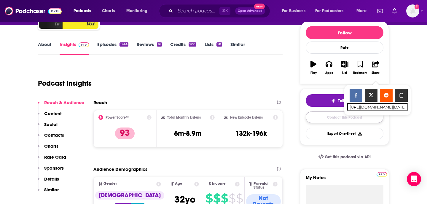
click at [327, 117] on link "Contact This Podcast" at bounding box center [345, 118] width 78 height 12
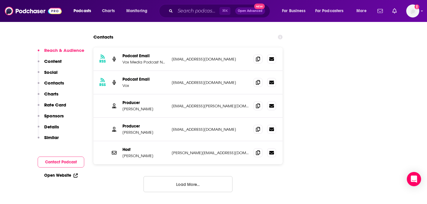
scroll to position [631, 0]
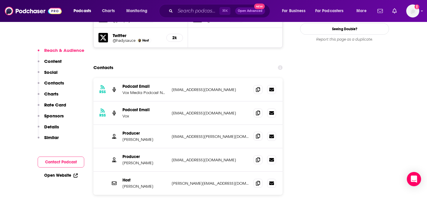
click at [254, 132] on div at bounding box center [265, 136] width 23 height 9
click at [256, 132] on span at bounding box center [258, 136] width 9 height 9
drag, startPoint x: 123, startPoint y: 107, endPoint x: 152, endPoint y: 107, distance: 29.1
click at [152, 137] on p "Amina Al-Sadi" at bounding box center [144, 139] width 44 height 5
copy p "Amina Al-Sadi"
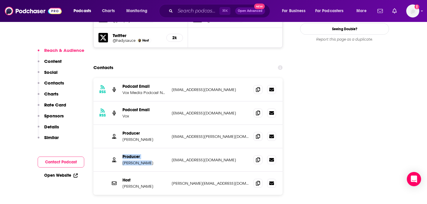
drag, startPoint x: 118, startPoint y: 135, endPoint x: 152, endPoint y: 135, distance: 34.1
click at [152, 148] on div "Producer Haleema Shah haleema.shah@vox.com haleema.shah@vox.com" at bounding box center [187, 159] width 189 height 23
drag, startPoint x: 153, startPoint y: 131, endPoint x: 122, endPoint y: 131, distance: 30.2
click at [122, 160] on p "Haleema Shah" at bounding box center [144, 162] width 44 height 5
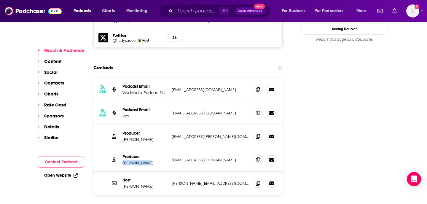
copy p "Haleema Shah"
click at [258, 157] on icon at bounding box center [258, 159] width 4 height 5
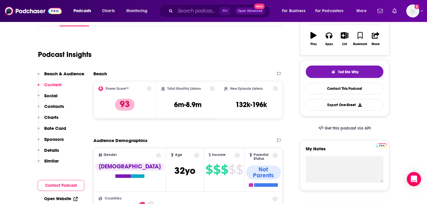
scroll to position [0, 0]
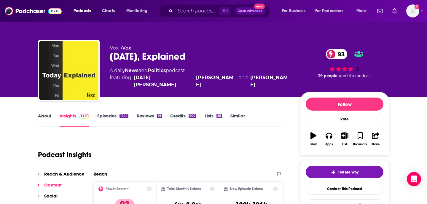
scroll to position [43, 0]
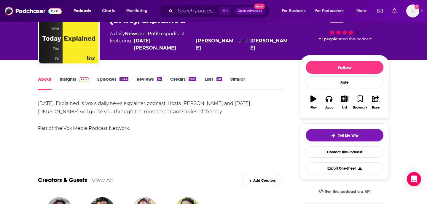
scroll to position [50, 0]
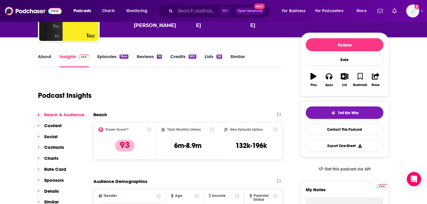
scroll to position [60, 0]
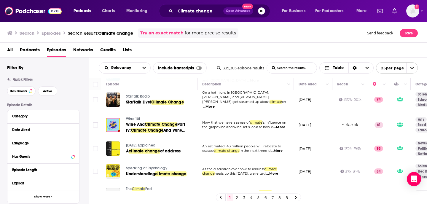
scroll to position [476, 0]
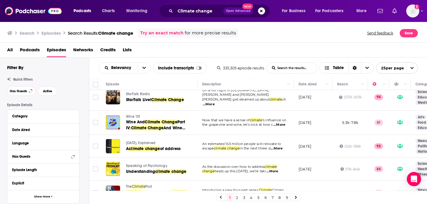
click at [235, 196] on link "2" at bounding box center [237, 197] width 6 height 7
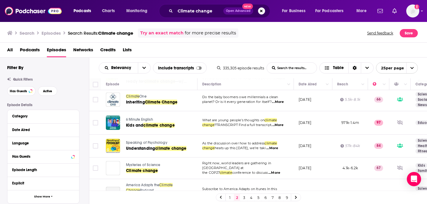
scroll to position [51, 0]
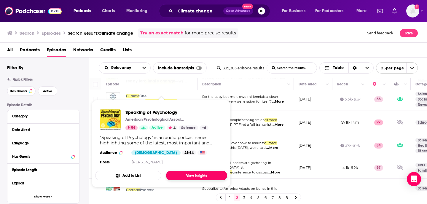
click at [183, 172] on link "View Insights" at bounding box center [196, 175] width 61 height 9
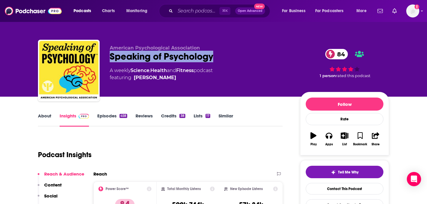
drag, startPoint x: 109, startPoint y: 61, endPoint x: 265, endPoint y: 59, distance: 156.6
click at [265, 59] on div "American Psychological Association Speaking of Psychology 84 A weekly Science ,…" at bounding box center [213, 72] width 351 height 64
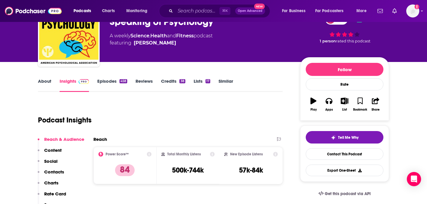
scroll to position [34, 0]
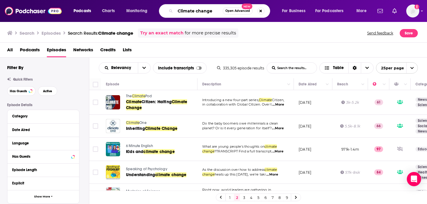
click at [176, 12] on input "Climate change" at bounding box center [198, 10] width 47 height 9
type input "G"
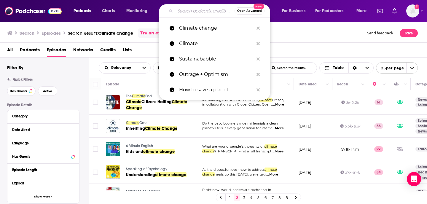
type input "F"
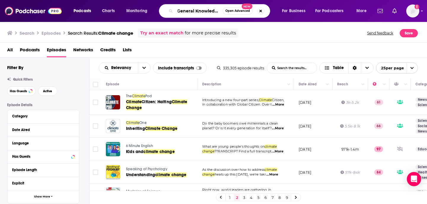
scroll to position [0, 2]
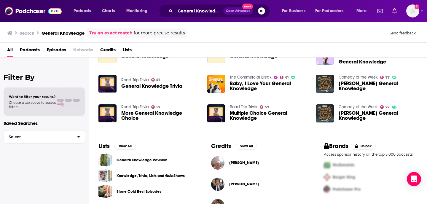
scroll to position [77, 0]
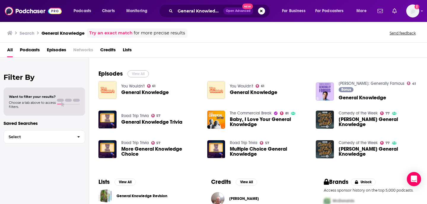
click at [132, 74] on button "View All" at bounding box center [138, 73] width 21 height 7
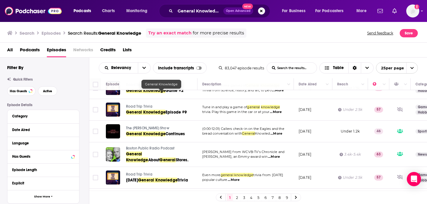
scroll to position [263, 0]
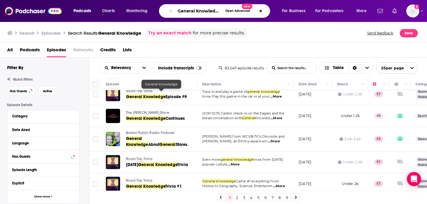
click at [195, 8] on input "General Knowledge" at bounding box center [198, 10] width 47 height 9
click at [196, 12] on input "General Knowledge" at bounding box center [198, 10] width 47 height 9
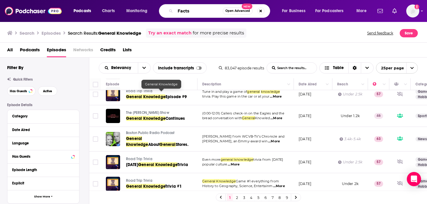
type input "Facts"
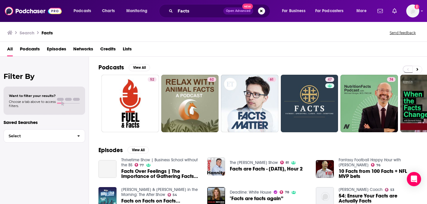
scroll to position [14, 0]
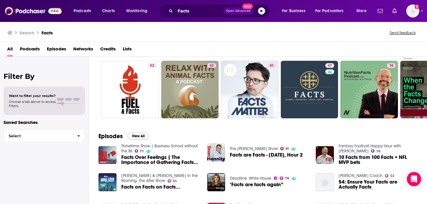
click at [135, 133] on div "Episodes View All Thrivetime Show | Business School without the BS 77 Facts Ove…" at bounding box center [258, 179] width 338 height 108
click at [135, 136] on button "View All" at bounding box center [138, 136] width 21 height 7
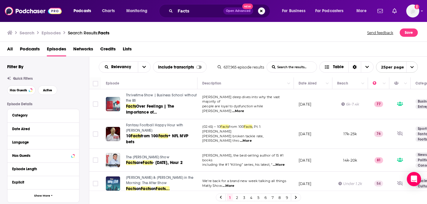
click at [210, 5] on div "Facts Open Advanced New" at bounding box center [214, 11] width 111 height 14
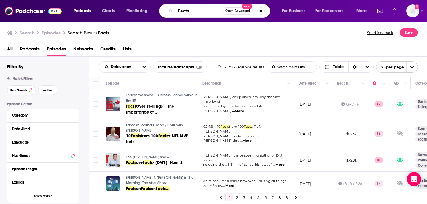
click at [210, 8] on input "Facts" at bounding box center [198, 10] width 47 height 9
type input "Health and wellness"
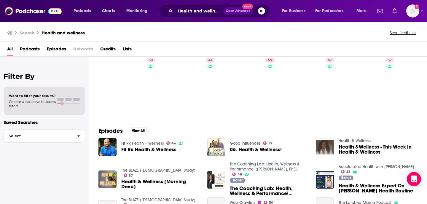
scroll to position [23, 0]
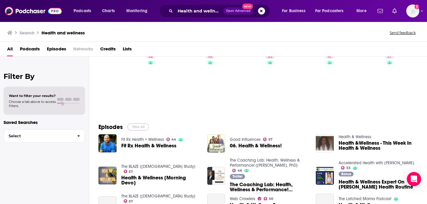
click at [138, 130] on button "View All" at bounding box center [138, 126] width 21 height 7
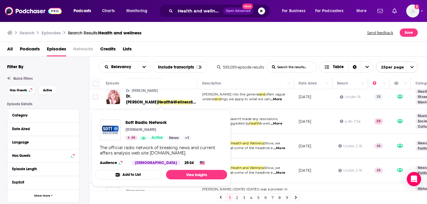
scroll to position [318, 0]
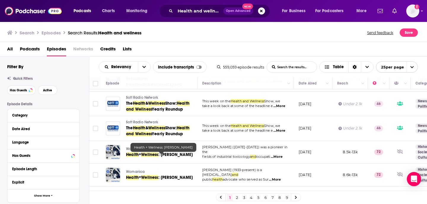
click at [179, 157] on span ": Alice Hamilton" at bounding box center [175, 154] width 35 height 5
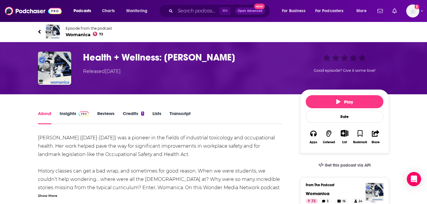
scroll to position [20, 0]
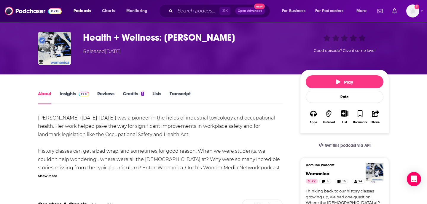
click at [74, 98] on link "Insights" at bounding box center [74, 98] width 29 height 14
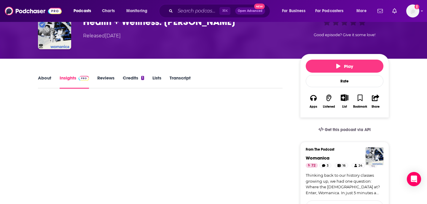
scroll to position [35, 0]
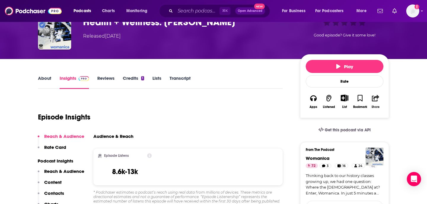
click at [378, 97] on icon "button" at bounding box center [375, 98] width 7 height 7
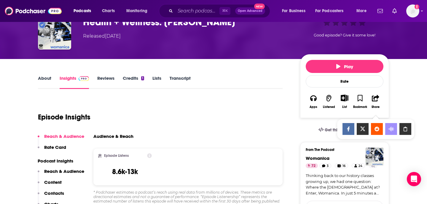
click at [389, 124] on ul "Show Share dropdown" at bounding box center [375, 128] width 71 height 13
click at [389, 128] on icon "Show Share dropdown" at bounding box center [406, 129] width 4 height 5
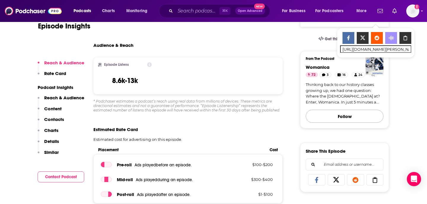
scroll to position [76, 0]
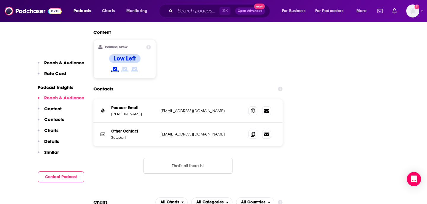
scroll to position [679, 0]
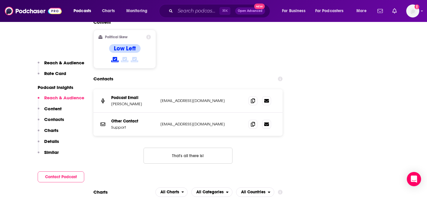
click at [200, 148] on button "That's all there is!" at bounding box center [188, 156] width 89 height 16
click at [196, 148] on button "That's all there is!" at bounding box center [188, 156] width 89 height 16
click at [248, 89] on div "Podcast Email Reid Hoffman pod@wondermedianetwork.com pod@wondermedianetwork.com" at bounding box center [187, 100] width 189 height 23
click at [252, 96] on span at bounding box center [253, 100] width 9 height 9
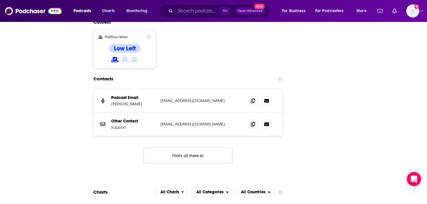
scroll to position [0, 0]
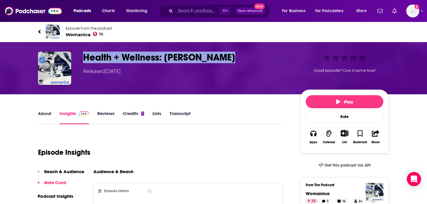
drag, startPoint x: 82, startPoint y: 59, endPoint x: 223, endPoint y: 59, distance: 140.9
click at [223, 59] on div "Health + Wellness: Alice Hamilton Released Friday, 14th January 2022 Good episo…" at bounding box center [213, 68] width 351 height 33
drag, startPoint x: 233, startPoint y: 58, endPoint x: 85, endPoint y: 62, distance: 148.0
click at [85, 62] on h3 "Health + Wellness: Alice Hamilton" at bounding box center [187, 58] width 208 height 12
copy h3 "Health + Wellness: Alice Hamilton"
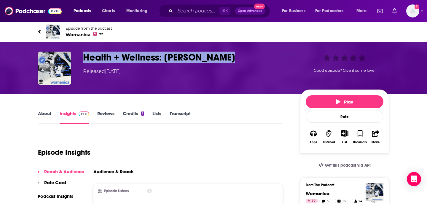
scroll to position [79, 0]
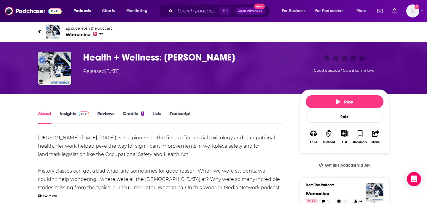
scroll to position [37, 0]
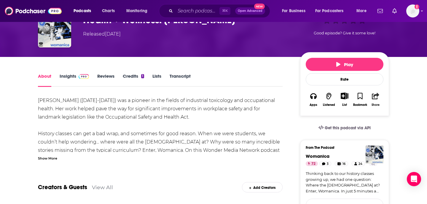
click at [374, 98] on icon "button" at bounding box center [375, 96] width 7 height 7
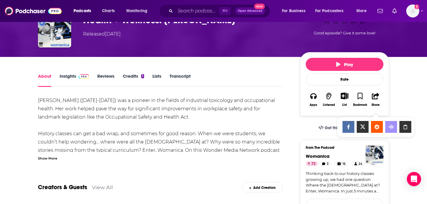
click at [389, 130] on div "Show Share dropdown" at bounding box center [405, 127] width 12 height 12
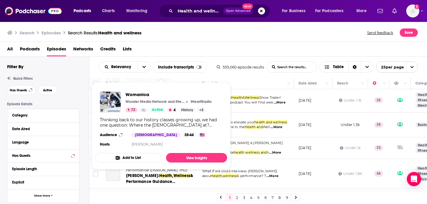
scroll to position [516, 0]
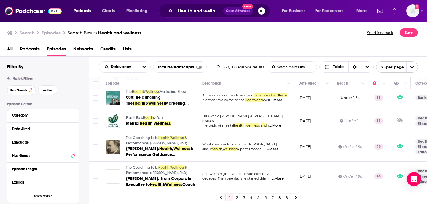
click at [237, 198] on link "2" at bounding box center [237, 197] width 6 height 7
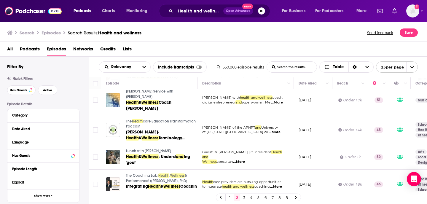
scroll to position [337, 0]
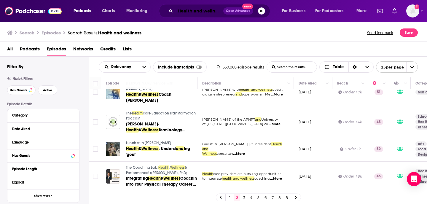
click at [209, 12] on input "Health and wellness" at bounding box center [199, 10] width 48 height 9
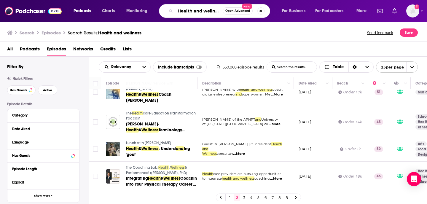
click at [209, 12] on input "Health and wellness" at bounding box center [198, 10] width 47 height 9
paste input ""anti-aging podcast"
click at [181, 9] on input ""anti-aging podcast" at bounding box center [198, 10] width 47 height 9
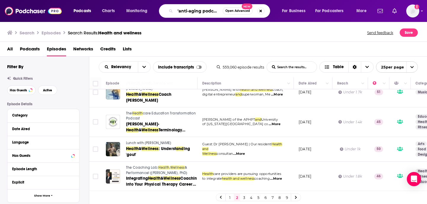
click at [179, 9] on input ""anti-aging podcast" at bounding box center [198, 10] width 47 height 9
type input "anti-aging podcast"
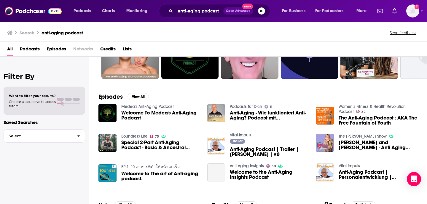
scroll to position [55, 0]
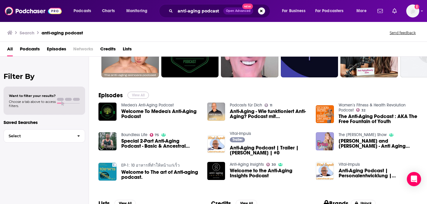
click at [138, 98] on button "View All" at bounding box center [138, 95] width 21 height 7
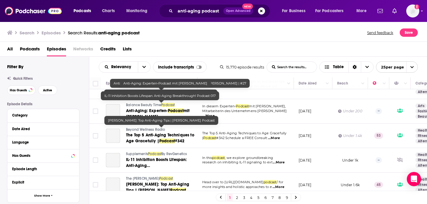
scroll to position [517, 0]
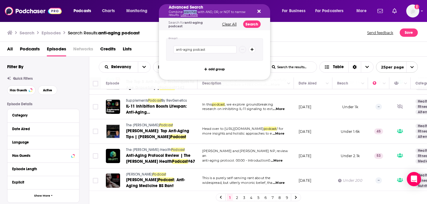
click at [193, 11] on p "Combine searches with AND, OR, or NOT to narrow results. Learn More" at bounding box center [210, 14] width 82 height 6
click at [256, 9] on button "Search podcasts, credits, & more..." at bounding box center [258, 11] width 5 height 5
click at [192, 14] on link "Learn More" at bounding box center [189, 15] width 17 height 4
click at [193, 50] on input "anti-aging podcast" at bounding box center [204, 50] width 63 height 8
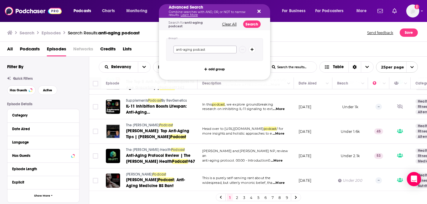
click at [193, 50] on input "anti-aging podcast" at bounding box center [204, 50] width 63 height 8
paste input "wellness and longevity podcast"
type input "wellness and longevity podcast"
click at [249, 23] on button "Search" at bounding box center [251, 23] width 17 height 7
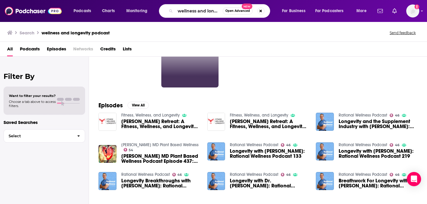
scroll to position [40, 0]
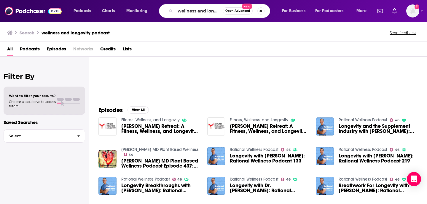
click at [39, 46] on span "Podcasts" at bounding box center [30, 50] width 20 height 12
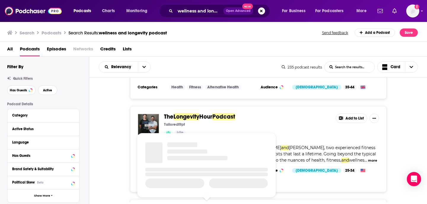
scroll to position [1082, 0]
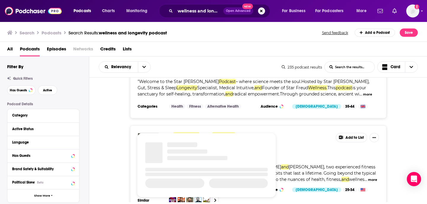
click at [209, 16] on div "wellness and longevity podcast Open Advanced New" at bounding box center [214, 11] width 111 height 14
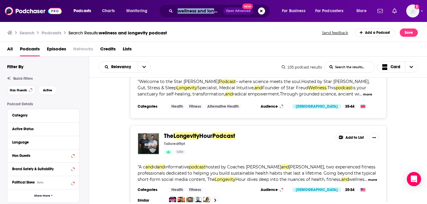
click at [209, 16] on div "wellness and longevity podcast Open Advanced New" at bounding box center [214, 11] width 111 height 14
click at [263, 9] on button "Search podcasts, credits, & more..." at bounding box center [261, 10] width 7 height 7
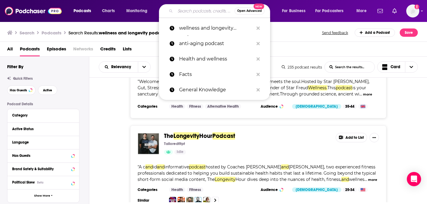
scroll to position [0, 0]
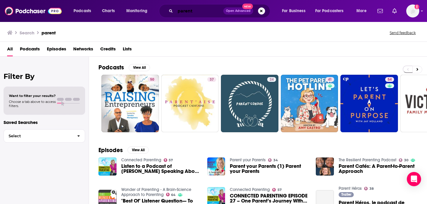
click at [200, 12] on input "parent" at bounding box center [199, 10] width 48 height 9
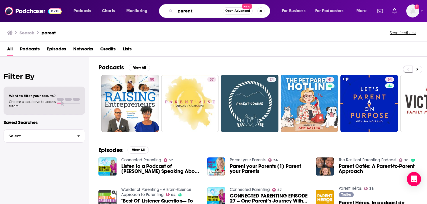
click at [184, 12] on input "parent" at bounding box center [198, 10] width 47 height 9
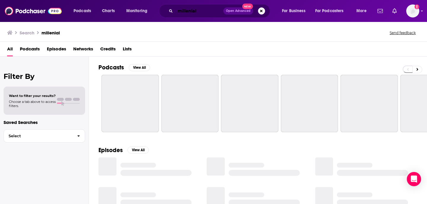
click at [190, 12] on input "millenial" at bounding box center [199, 10] width 48 height 9
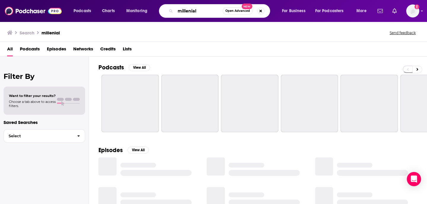
click at [190, 12] on input "millenial" at bounding box center [198, 10] width 47 height 9
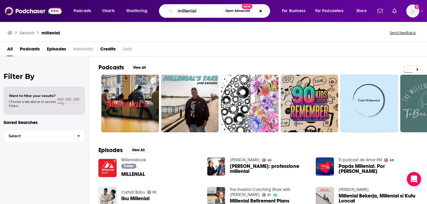
click at [38, 47] on span "Podcasts" at bounding box center [30, 50] width 20 height 12
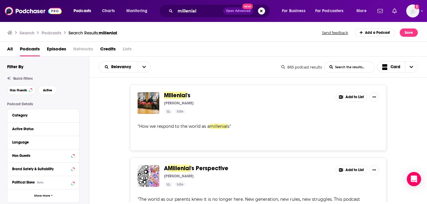
scroll to position [14, 0]
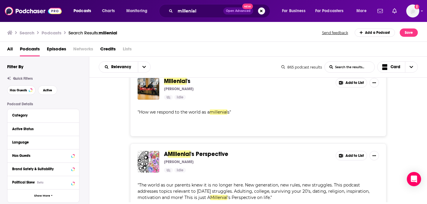
click at [200, 16] on div "millenial Open Advanced New" at bounding box center [214, 11] width 111 height 14
click at [200, 14] on input "millenial" at bounding box center [199, 10] width 48 height 9
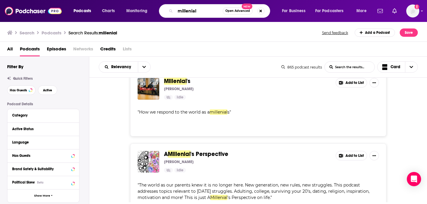
click at [200, 14] on input "millenial" at bounding box center [198, 10] width 47 height 9
type input "anti aging"
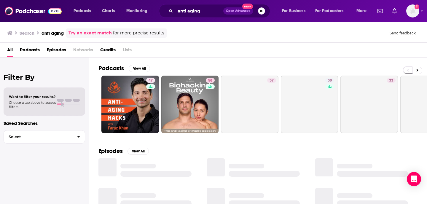
click at [52, 54] on span "Episodes" at bounding box center [56, 51] width 19 height 12
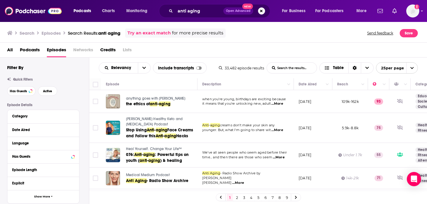
click at [277, 105] on span "...More" at bounding box center [277, 103] width 12 height 5
click at [191, 104] on link "the ethics of anti - aging" at bounding box center [161, 104] width 71 height 6
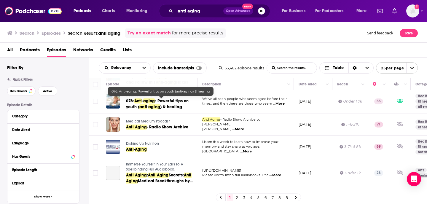
scroll to position [55, 0]
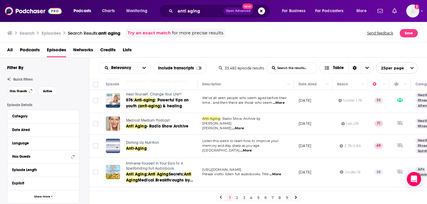
click at [156, 141] on span "Dishing Up Nutrition" at bounding box center [142, 143] width 33 height 4
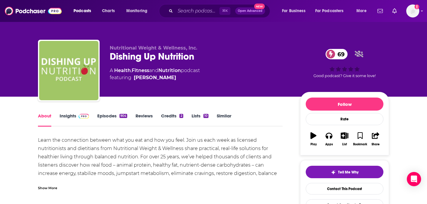
click at [77, 120] on link "Insights" at bounding box center [74, 120] width 29 height 14
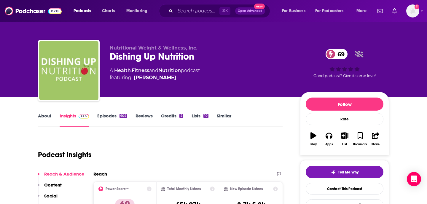
scroll to position [60, 0]
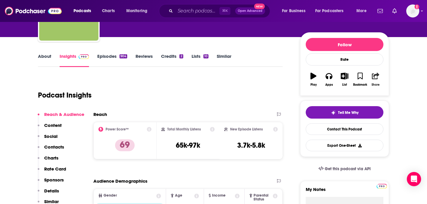
click at [370, 85] on button "Share" at bounding box center [375, 79] width 15 height 21
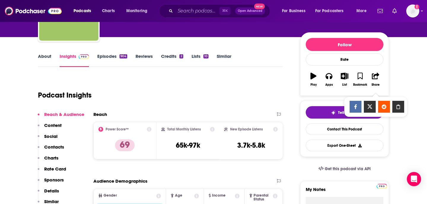
click at [389, 102] on div "Show Share dropdown" at bounding box center [398, 107] width 12 height 12
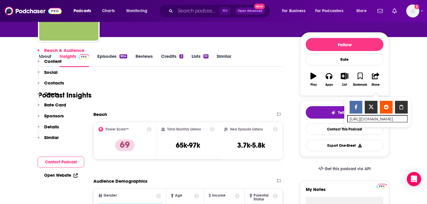
scroll to position [116, 0]
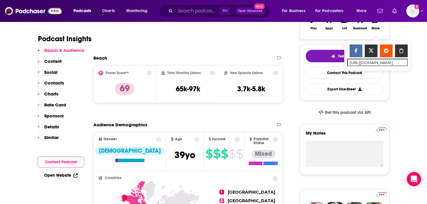
click at [226, 49] on div "Podcast Insights" at bounding box center [158, 35] width 240 height 30
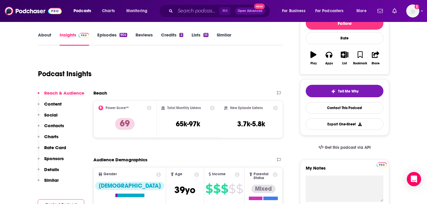
scroll to position [15, 0]
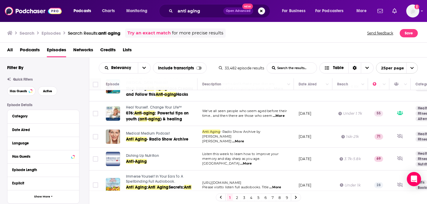
scroll to position [45, 0]
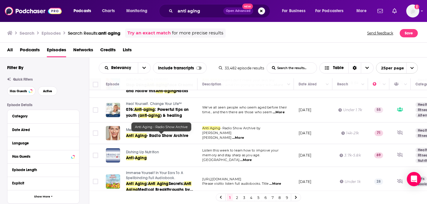
click at [143, 133] on span "Anti Aging" at bounding box center [136, 135] width 21 height 5
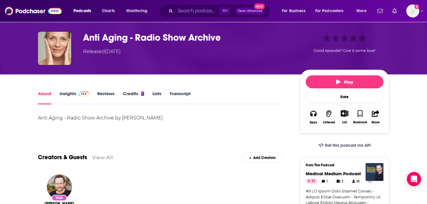
scroll to position [19, 0]
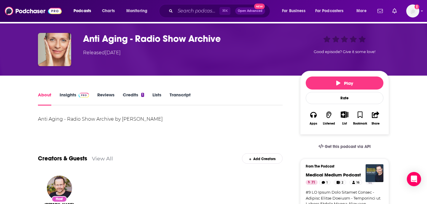
click at [67, 100] on link "Insights" at bounding box center [74, 99] width 29 height 14
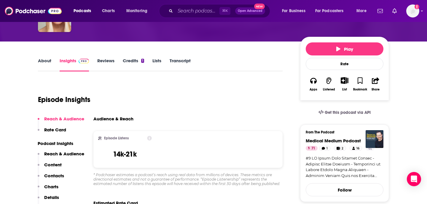
scroll to position [100, 0]
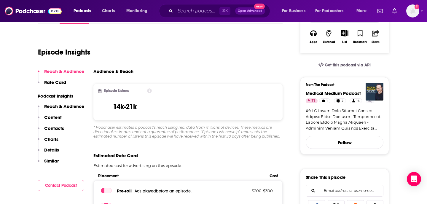
click at [369, 47] on button "Share" at bounding box center [375, 37] width 15 height 22
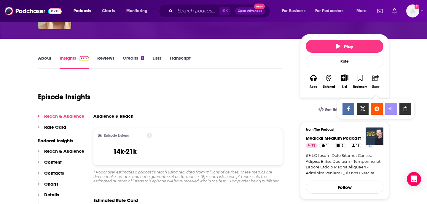
click at [372, 84] on button "Share" at bounding box center [375, 82] width 15 height 22
click at [389, 107] on icon "Show Share dropdown" at bounding box center [405, 108] width 12 height 5
click at [257, 116] on div "Audience & Reach" at bounding box center [185, 116] width 184 height 6
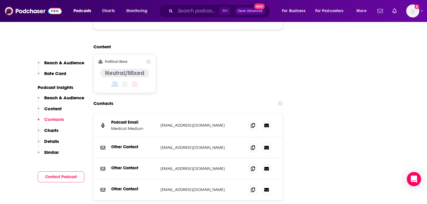
scroll to position [660, 0]
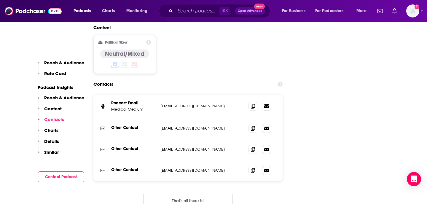
click at [182, 193] on button "That's all there is!" at bounding box center [188, 201] width 89 height 16
click at [251, 126] on icon at bounding box center [253, 128] width 4 height 5
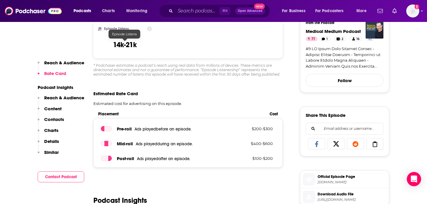
scroll to position [0, 0]
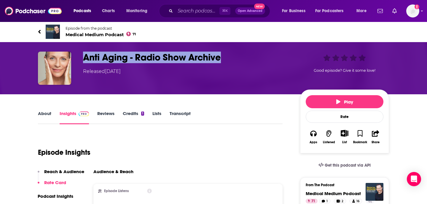
drag, startPoint x: 80, startPoint y: 56, endPoint x: 228, endPoint y: 57, distance: 147.4
click at [228, 57] on div "Anti Aging - Radio Show Archive Released Monday, 21st January 2019 Good episode…" at bounding box center [213, 68] width 351 height 33
copy h3 "Anti Aging - Radio Show Archive"
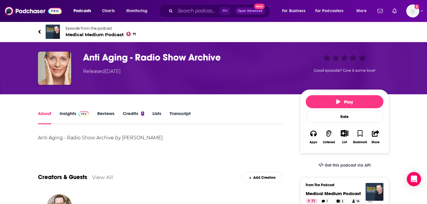
scroll to position [56, 0]
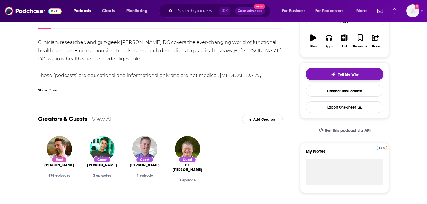
scroll to position [89, 0]
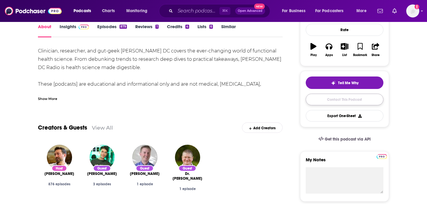
click at [341, 96] on link "Contact This Podcast" at bounding box center [345, 100] width 78 height 12
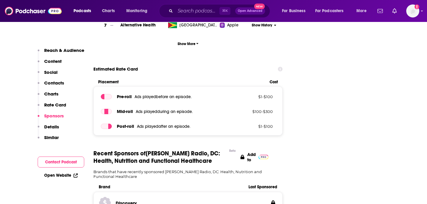
scroll to position [871, 0]
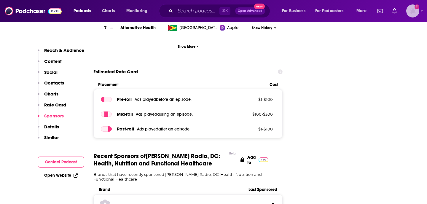
click at [411, 7] on img "Logged in as high10media" at bounding box center [412, 10] width 13 height 13
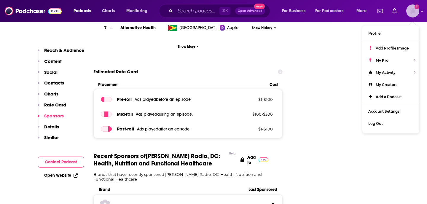
click at [411, 7] on img "Logged in as high10media" at bounding box center [412, 10] width 13 height 13
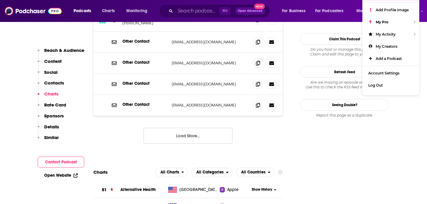
scroll to position [566, 0]
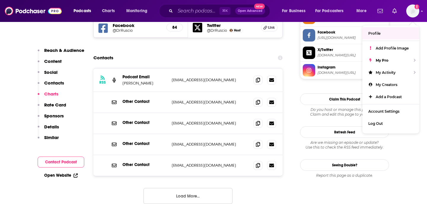
click at [149, 81] on p "Dr. Michael Ruscio" at bounding box center [144, 83] width 44 height 5
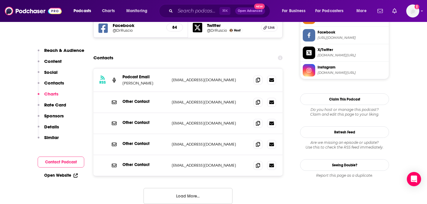
click at [130, 81] on p "Dr. Michael Ruscio" at bounding box center [144, 83] width 44 height 5
copy p "Michael"
click at [162, 92] on div "Other Contact marketing@drruscio.com marketing@drruscio.com" at bounding box center [187, 102] width 189 height 21
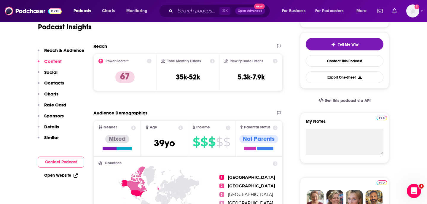
scroll to position [100, 0]
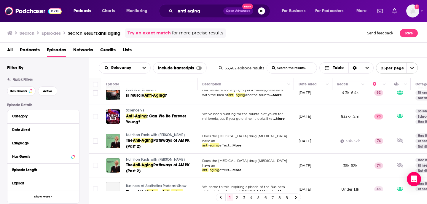
scroll to position [348, 0]
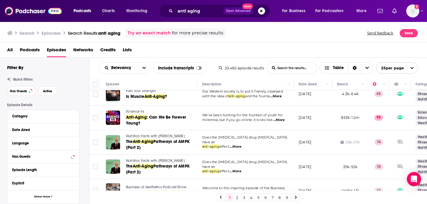
click at [142, 134] on span "Nutrition Facts with [PERSON_NAME]" at bounding box center [155, 136] width 59 height 4
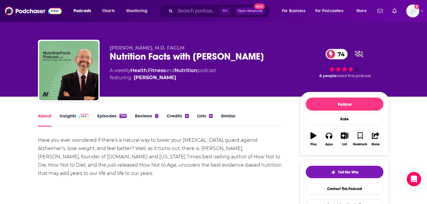
click at [76, 113] on div "About Insights Episodes 759 Reviews 1 Credits 4 Lists 5 Similar" at bounding box center [160, 119] width 245 height 15
click at [76, 120] on link "Insights" at bounding box center [74, 120] width 29 height 14
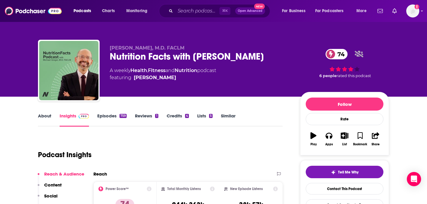
scroll to position [40, 0]
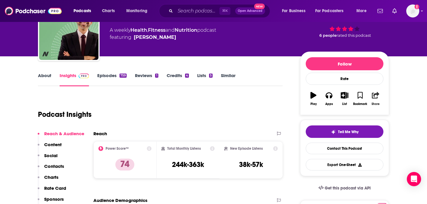
click at [374, 100] on button "Share" at bounding box center [375, 98] width 15 height 21
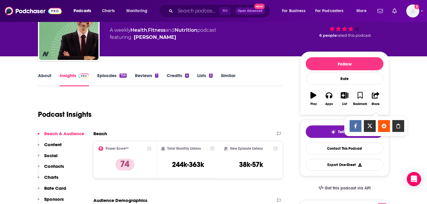
click at [397, 132] on input "[URL][DOMAIN_NAME][PERSON_NAME]" at bounding box center [375, 132] width 57 height 1
click at [397, 127] on icon "Show Share dropdown" at bounding box center [399, 126] width 4 height 5
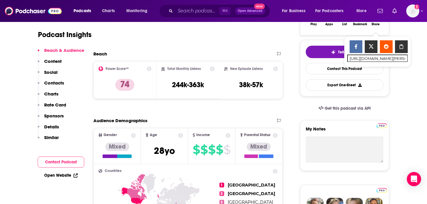
scroll to position [120, 0]
click at [335, 65] on link "Contact This Podcast" at bounding box center [345, 69] width 78 height 12
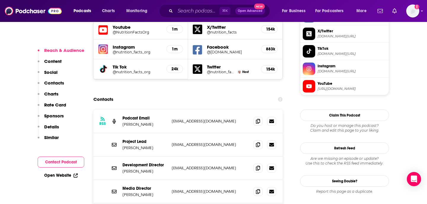
scroll to position [547, 0]
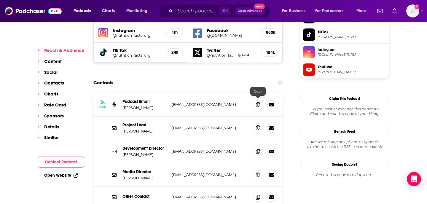
click at [259, 125] on icon at bounding box center [258, 127] width 4 height 5
drag, startPoint x: 121, startPoint y: 103, endPoint x: 153, endPoint y: 107, distance: 32.1
click at [153, 117] on div "Project Lead [PERSON_NAME] [PERSON_NAME][EMAIL_ADDRESS][DOMAIN_NAME] [EMAIL_ADD…" at bounding box center [187, 128] width 189 height 23
copy p "[PERSON_NAME]"
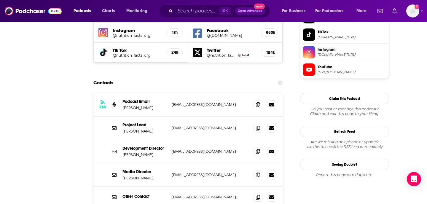
scroll to position [0, 0]
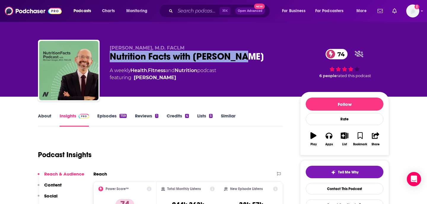
drag, startPoint x: 112, startPoint y: 54, endPoint x: 246, endPoint y: 55, distance: 133.8
click at [246, 55] on div "Nutrition Facts with [PERSON_NAME] 74" at bounding box center [200, 57] width 181 height 12
copy h2 "Nutrition Facts with [PERSON_NAME]"
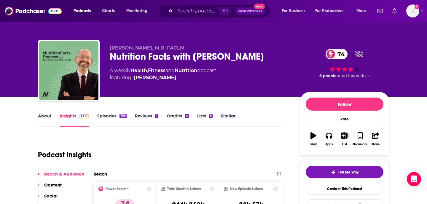
click at [175, 21] on div "Podcasts Charts Monitoring ⌘ K Open Advanced New For Business For Podcasters Mo…" at bounding box center [213, 11] width 427 height 22
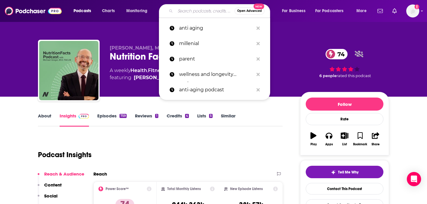
click at [180, 15] on input "Search podcasts, credits, & more..." at bounding box center [204, 10] width 59 height 9
paste input "LONGEVITY with [PERSON_NAME]"
type input "LONGEVITY with [PERSON_NAME]"
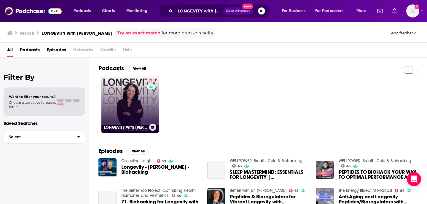
click at [143, 98] on link "71 LONGEVITY with [PERSON_NAME]" at bounding box center [130, 105] width 58 height 58
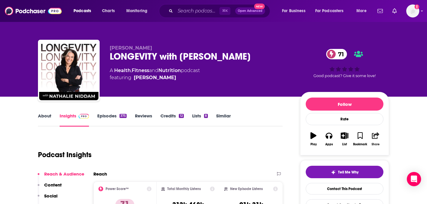
click at [379, 133] on icon "button" at bounding box center [375, 135] width 7 height 7
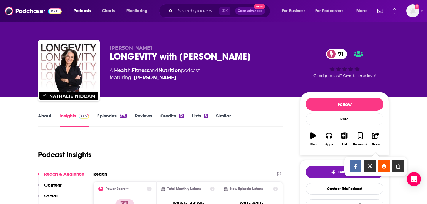
click at [398, 163] on div "Show Share dropdown" at bounding box center [398, 166] width 12 height 12
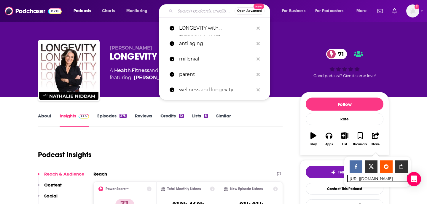
click at [183, 8] on input "Search podcasts, credits, & more..." at bounding box center [204, 10] width 59 height 9
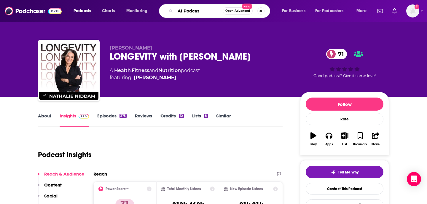
type input "AI Podcast"
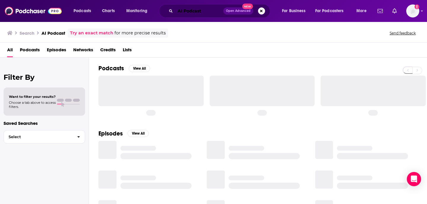
click at [187, 12] on input "AI Podcast" at bounding box center [199, 10] width 48 height 9
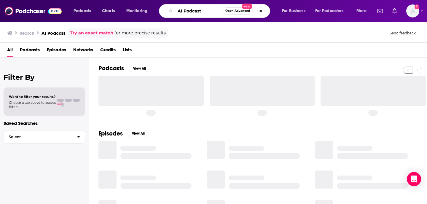
click at [187, 12] on input "AI Podcast" at bounding box center [198, 10] width 47 height 9
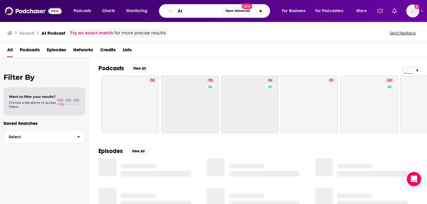
type input "AI"
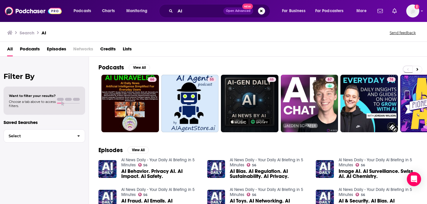
click at [42, 48] on div "All Podcasts Episodes Networks Credits Lists" at bounding box center [214, 50] width 415 height 12
click at [38, 48] on span "Podcasts" at bounding box center [30, 50] width 20 height 12
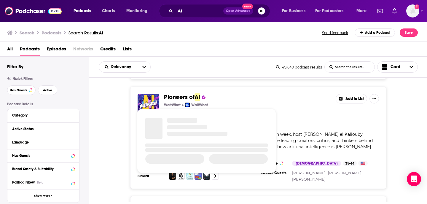
scroll to position [453, 0]
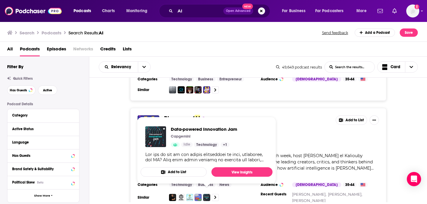
click at [286, 125] on div "WaitWhat WaitWhat" at bounding box center [247, 126] width 167 height 5
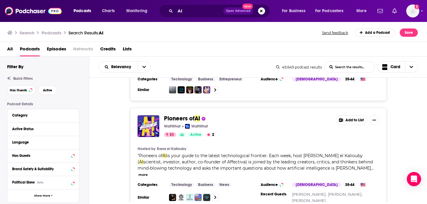
click at [187, 119] on span "Pioneers of" at bounding box center [179, 118] width 31 height 7
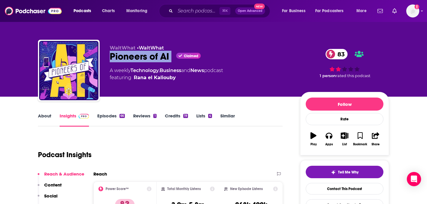
drag, startPoint x: 109, startPoint y: 55, endPoint x: 177, endPoint y: 56, distance: 68.2
click at [177, 56] on div "WaitWhat • WaitWhat Pioneers of AI Claimed 83 A weekly Technology , Business an…" at bounding box center [213, 72] width 351 height 64
copy div "Pioneers of AI"
click at [372, 138] on button "Share" at bounding box center [375, 138] width 15 height 21
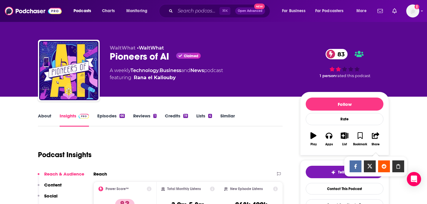
click at [404, 173] on input "[URL][DOMAIN_NAME]" at bounding box center [375, 172] width 57 height 1
click at [401, 171] on div "Show Share dropdown" at bounding box center [398, 166] width 12 height 12
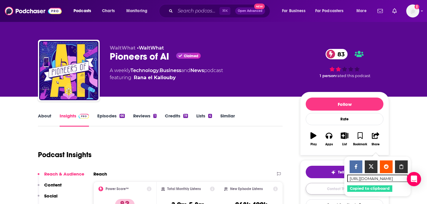
click at [322, 192] on link "Contact This Podcast" at bounding box center [345, 189] width 78 height 12
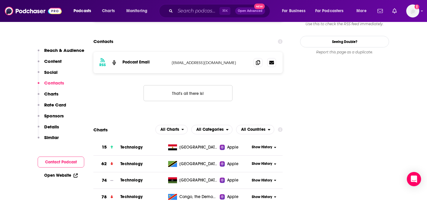
scroll to position [485, 0]
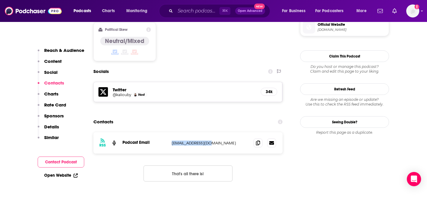
drag, startPoint x: 173, startPoint y: 103, endPoint x: 209, endPoint y: 110, distance: 37.2
click at [209, 132] on div "RSS Podcast Email [EMAIL_ADDRESS][DOMAIN_NAME] [EMAIL_ADDRESS][DOMAIN_NAME]" at bounding box center [187, 142] width 189 height 21
copy p "[EMAIL_ADDRESS][DOMAIN_NAME]"
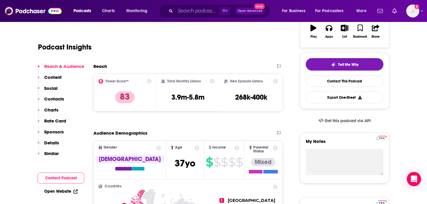
scroll to position [0, 0]
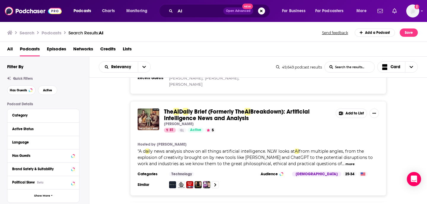
scroll to position [578, 0]
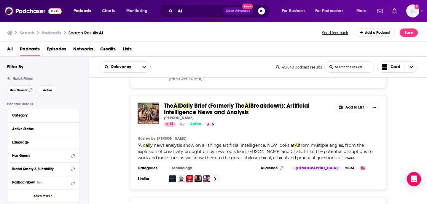
click at [211, 102] on span "ly Brief (Formerly The" at bounding box center [216, 105] width 56 height 7
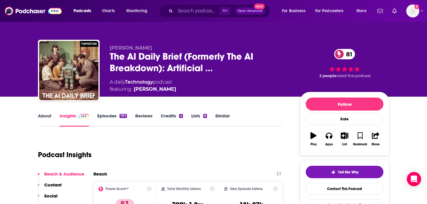
scroll to position [42, 0]
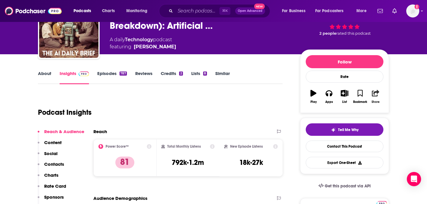
click at [375, 97] on button "Share" at bounding box center [375, 96] width 15 height 21
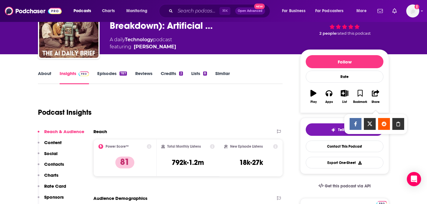
click at [397, 121] on div "Show Share dropdown" at bounding box center [398, 124] width 12 height 12
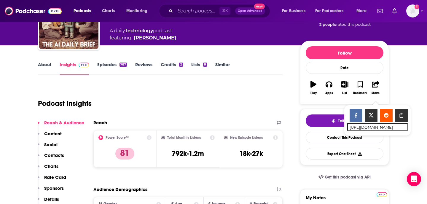
scroll to position [13, 0]
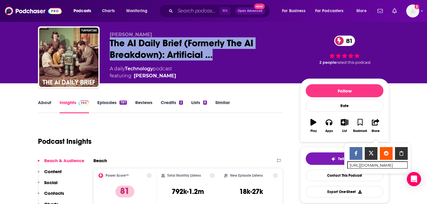
drag, startPoint x: 111, startPoint y: 43, endPoint x: 208, endPoint y: 60, distance: 98.8
click at [208, 60] on div "[PERSON_NAME] The AI Daily Brief (Formerly The AI Breakdown): Artificial … 81 A…" at bounding box center [200, 56] width 181 height 48
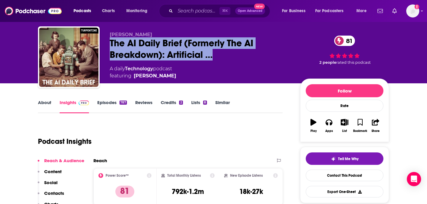
copy h2 "The AI Daily Brief (Formerly The AI Breakdown): Artificial …"
click at [340, 174] on link "Contact This Podcast" at bounding box center [345, 176] width 78 height 12
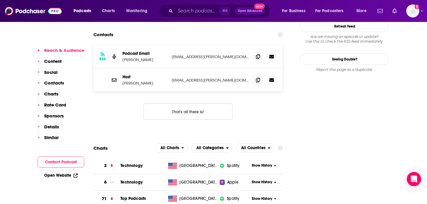
scroll to position [529, 0]
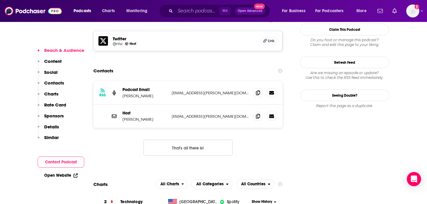
click at [147, 140] on button "That's all there is!" at bounding box center [188, 148] width 89 height 16
click at [258, 114] on icon at bounding box center [258, 116] width 4 height 5
drag, startPoint x: 122, startPoint y: 94, endPoint x: 155, endPoint y: 93, distance: 33.0
click at [155, 105] on div "Host [PERSON_NAME] [EMAIL_ADDRESS][PERSON_NAME][DOMAIN_NAME] [EMAIL_ADDRESS][PE…" at bounding box center [187, 116] width 189 height 23
click at [160, 117] on p "[PERSON_NAME]" at bounding box center [144, 119] width 44 height 5
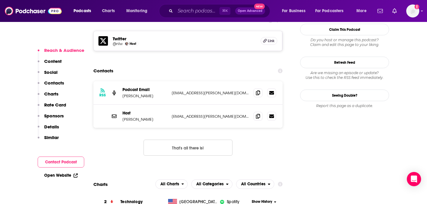
drag, startPoint x: 164, startPoint y: 91, endPoint x: 117, endPoint y: 91, distance: 47.5
click at [117, 105] on div "Host [PERSON_NAME] [EMAIL_ADDRESS][PERSON_NAME][DOMAIN_NAME] [EMAIL_ADDRESS][PE…" at bounding box center [187, 116] width 189 height 23
drag, startPoint x: 124, startPoint y: 91, endPoint x: 161, endPoint y: 90, distance: 37.4
click at [161, 117] on p "[PERSON_NAME]" at bounding box center [144, 119] width 44 height 5
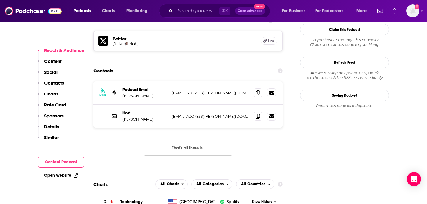
click at [161, 117] on p "[PERSON_NAME]" at bounding box center [144, 119] width 44 height 5
drag, startPoint x: 161, startPoint y: 90, endPoint x: 124, endPoint y: 90, distance: 36.8
click at [124, 117] on p "[PERSON_NAME]" at bounding box center [144, 119] width 44 height 5
click at [146, 87] on p "Podcast Email" at bounding box center [144, 89] width 44 height 5
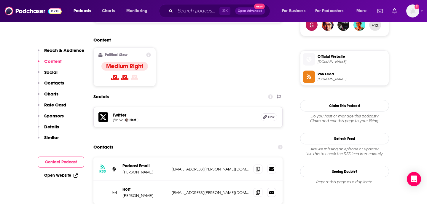
scroll to position [0, 0]
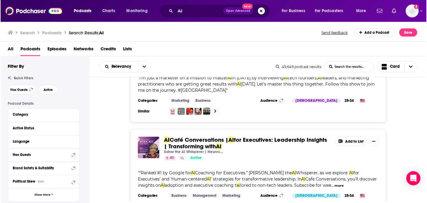
scroll to position [1797, 0]
